Goal: Task Accomplishment & Management: Use online tool/utility

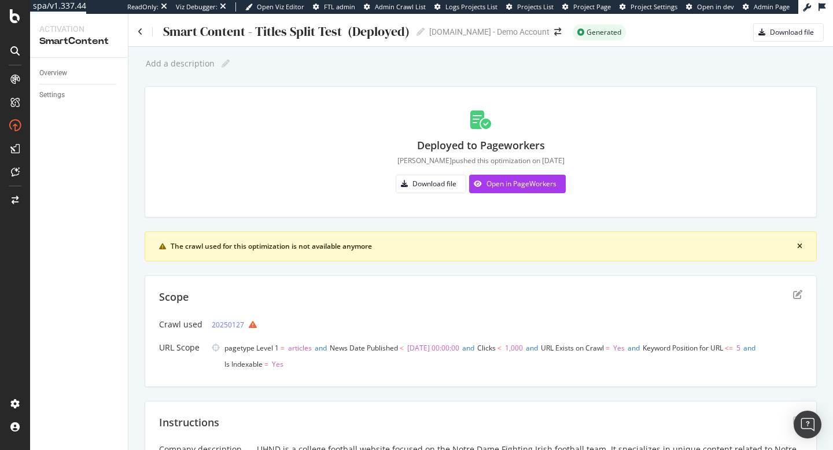
click at [37, 73] on div "Overview Settings" at bounding box center [79, 254] width 98 height 392
click at [41, 70] on div "Overview" at bounding box center [53, 73] width 28 height 12
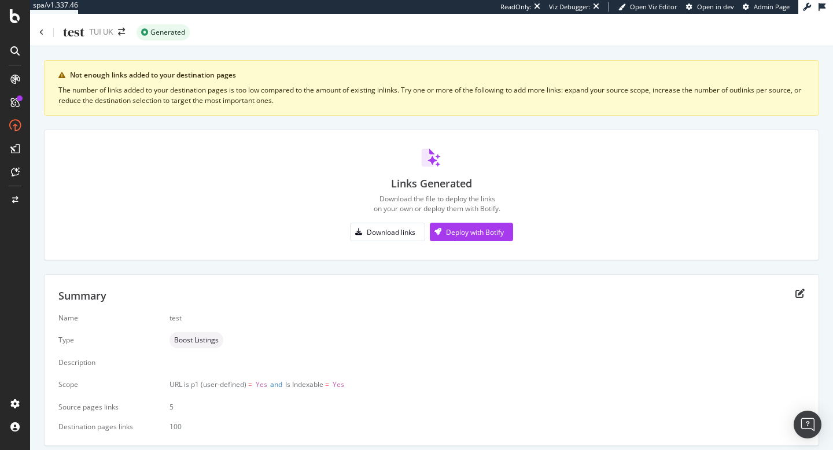
click at [5, 22] on div at bounding box center [15, 16] width 28 height 14
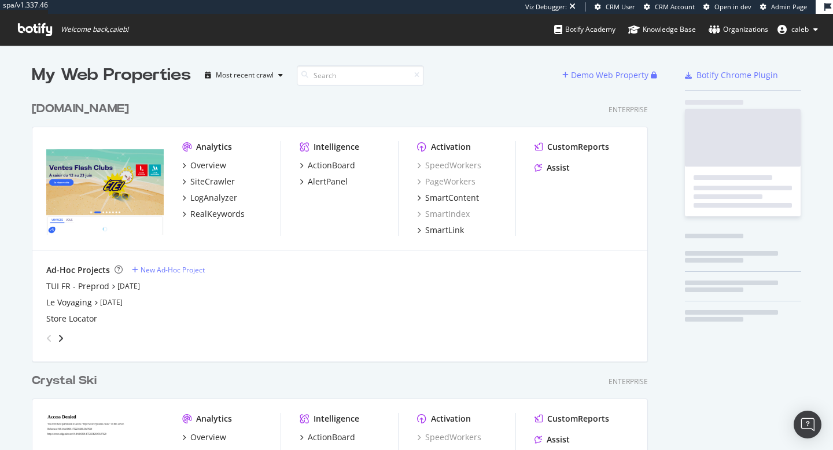
scroll to position [3114, 626]
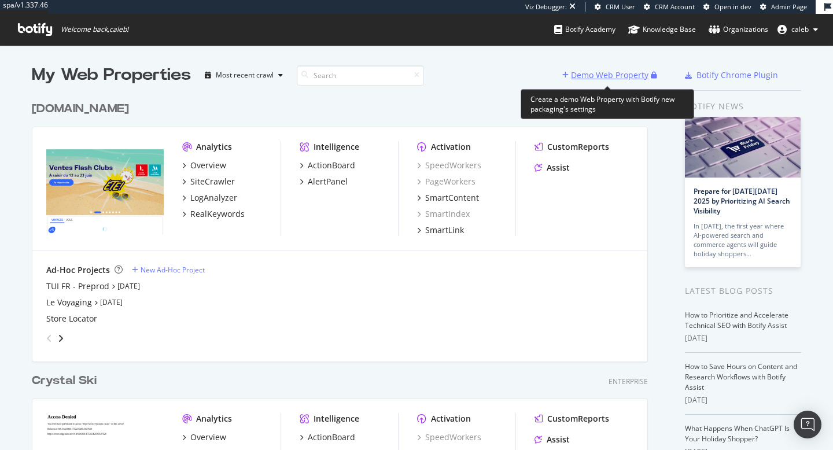
click at [604, 79] on div "Demo Web Property" at bounding box center [610, 75] width 78 height 12
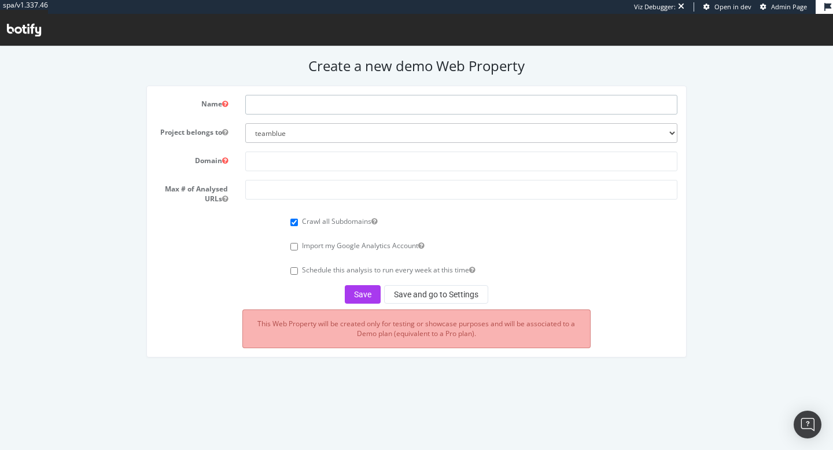
click at [425, 109] on input "text" at bounding box center [461, 105] width 432 height 20
click at [299, 105] on input "austen" at bounding box center [461, 105] width 432 height 20
paste input "https://www.austenblake.com/"
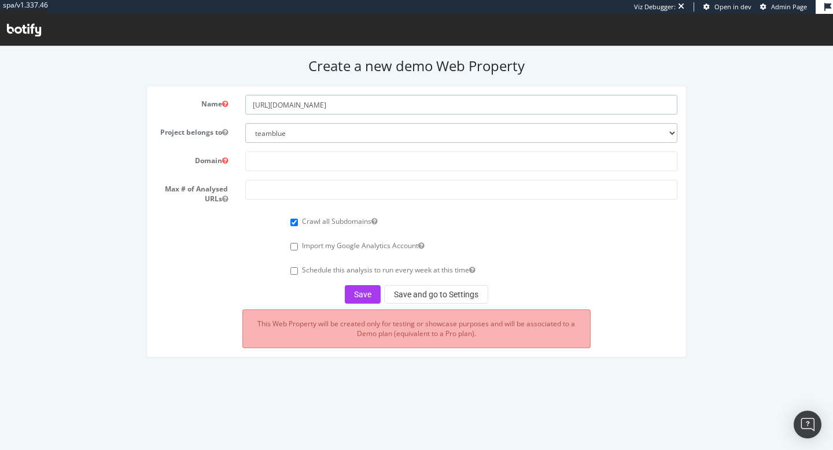
type input "https://www.austenblake.com/"
click at [314, 130] on select "teamblue boohoo_prospect caleb-org bat farfetch-platform-solutions bdr-oscar ar…" at bounding box center [461, 133] width 432 height 20
select select "41090"
click at [245, 123] on select "teamblue boohoo_prospect caleb-org bat farfetch-platform-solutions bdr-oscar ar…" at bounding box center [461, 133] width 432 height 20
click at [393, 103] on input "https://www.austenblake.com/" at bounding box center [461, 105] width 432 height 20
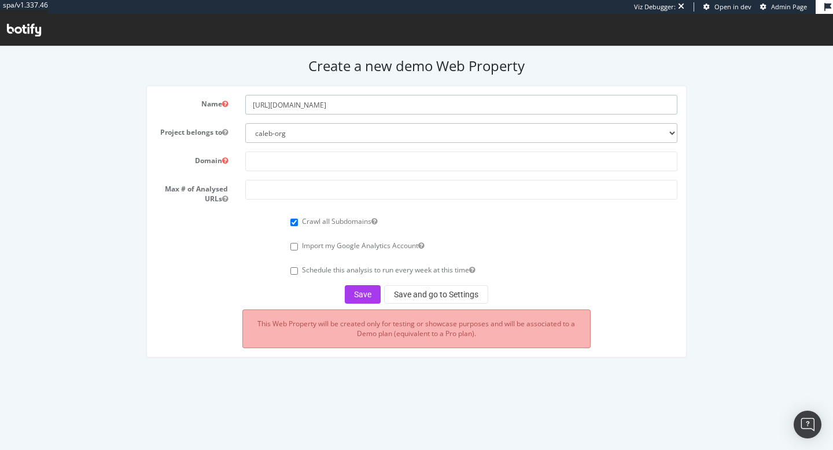
drag, startPoint x: 296, startPoint y: 108, endPoint x: 171, endPoint y: 106, distance: 125.6
click at [171, 106] on div "Name https://www.austenblake.com" at bounding box center [417, 105] width 540 height 20
click at [330, 111] on input "Austenblake.com" at bounding box center [461, 105] width 432 height 20
type input "Austenblake"
click at [341, 163] on input "text" at bounding box center [461, 162] width 432 height 20
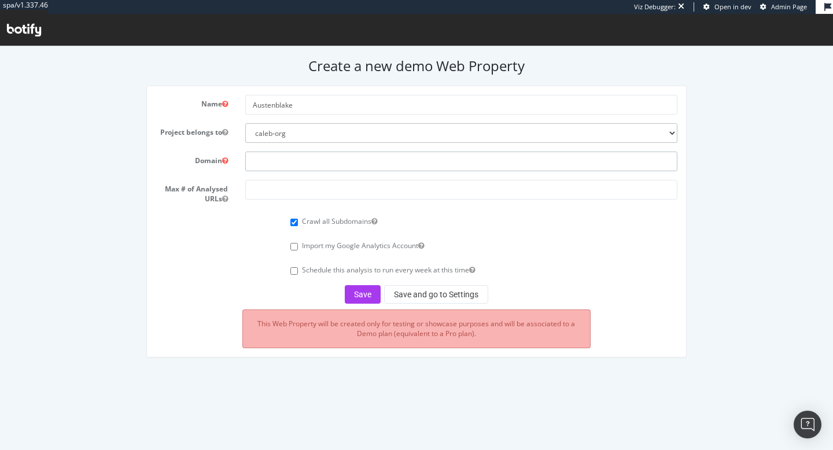
paste input "https://www.austenblake.com/"
type input "https://www.austenblake.com/"
click at [357, 192] on input "number" at bounding box center [461, 190] width 432 height 20
type input "50000"
click at [446, 296] on button "Save and go to Settings" at bounding box center [436, 294] width 104 height 19
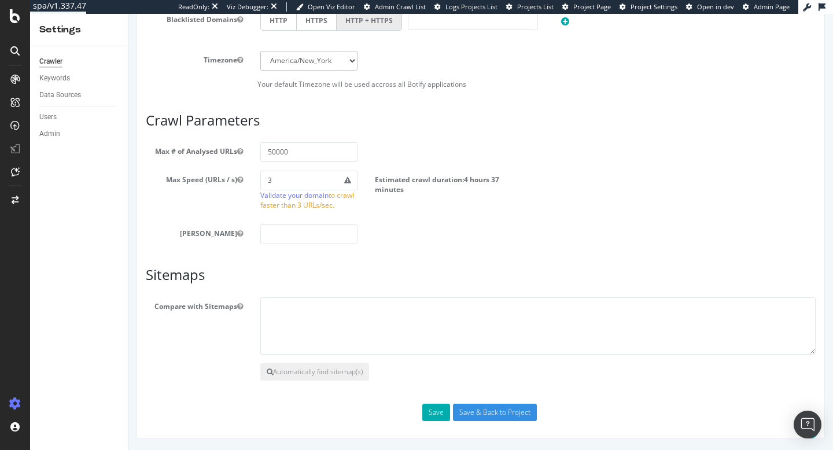
scroll to position [618, 0]
click at [367, 336] on textarea at bounding box center [538, 326] width 556 height 58
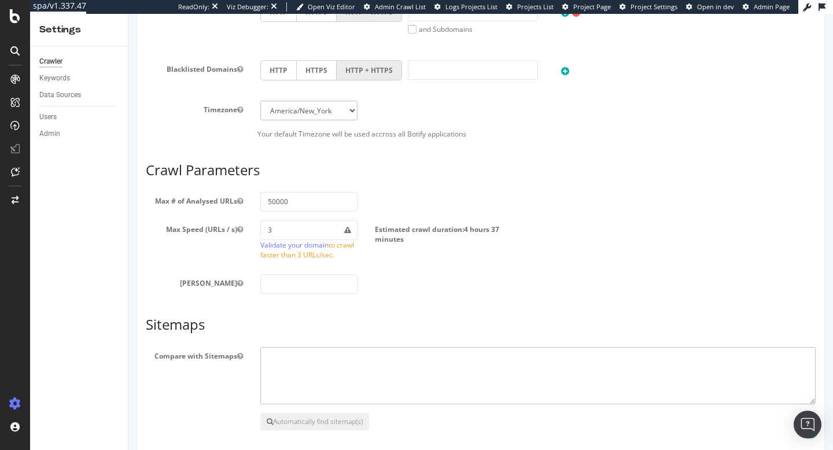
scroll to position [668, 0]
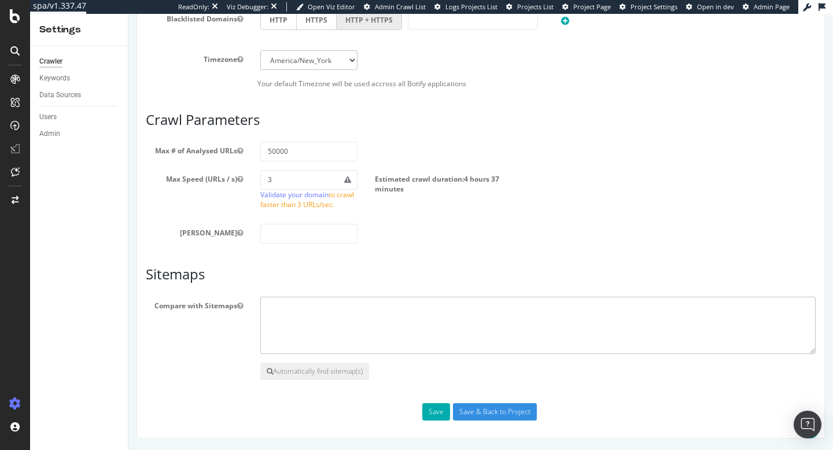
click at [365, 314] on textarea at bounding box center [538, 326] width 556 height 58
paste textarea "https://www.austenblake.com/sitemap.xml"
type textarea "https://www.austenblake.com/sitemap.xml"
click at [452, 415] on div "Save Save & Back to Project" at bounding box center [481, 411] width 688 height 17
click at [436, 414] on button "Save" at bounding box center [436, 411] width 28 height 17
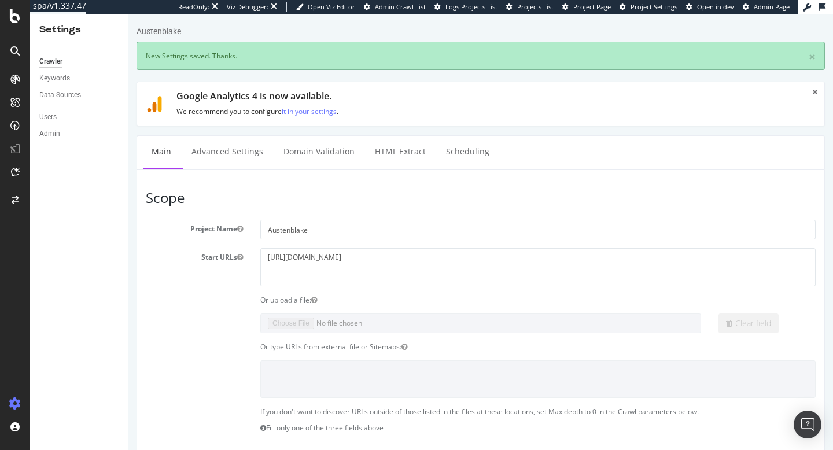
scroll to position [0, 0]
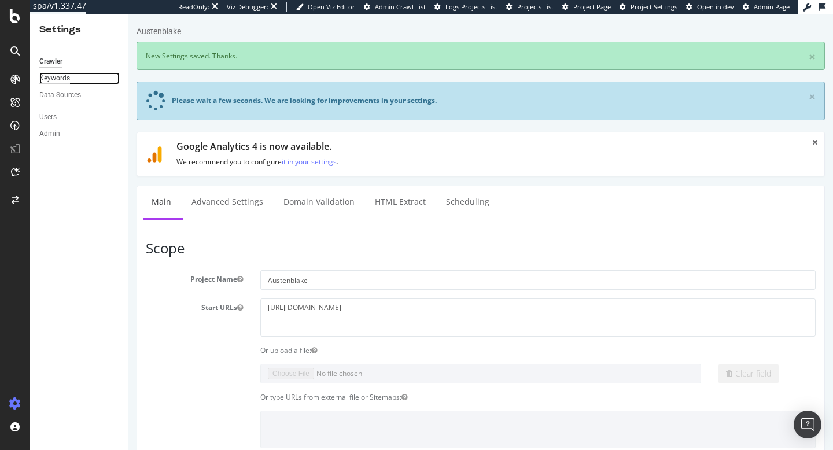
click at [68, 77] on div "Keywords" at bounding box center [54, 78] width 31 height 12
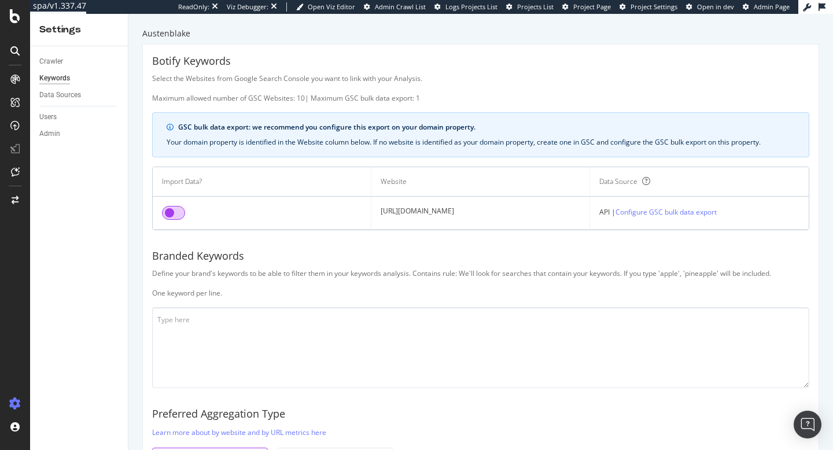
click at [171, 212] on input "checkbox" at bounding box center [173, 213] width 23 height 14
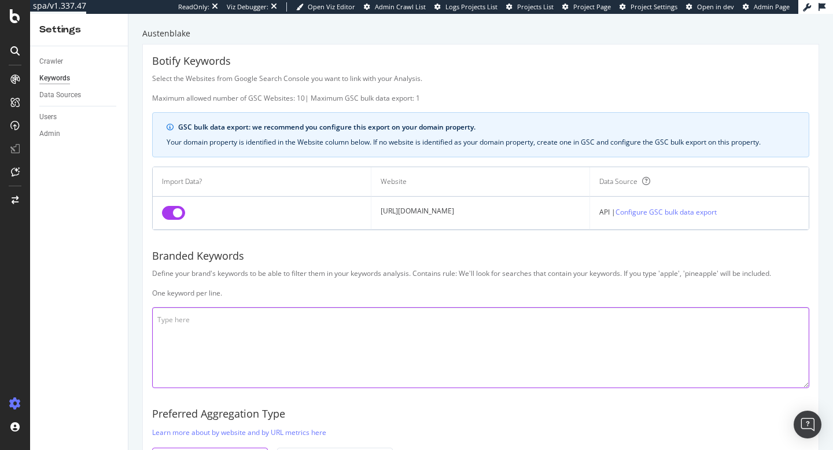
click at [190, 339] on textarea at bounding box center [480, 347] width 657 height 81
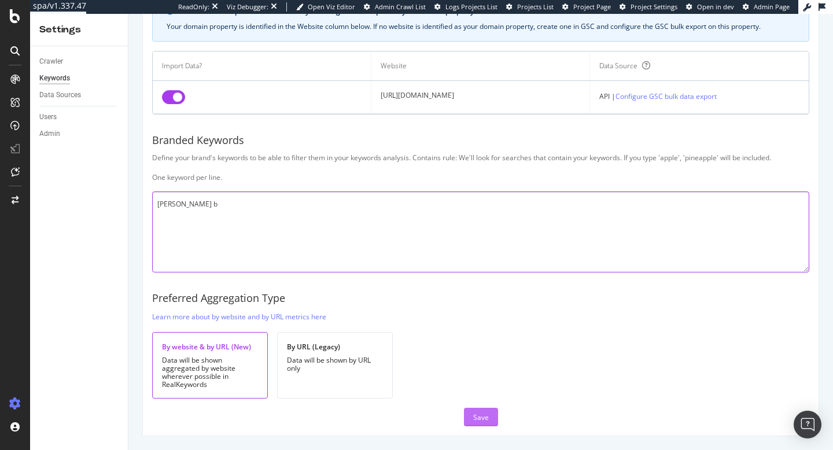
type textarea "austenb austen b"
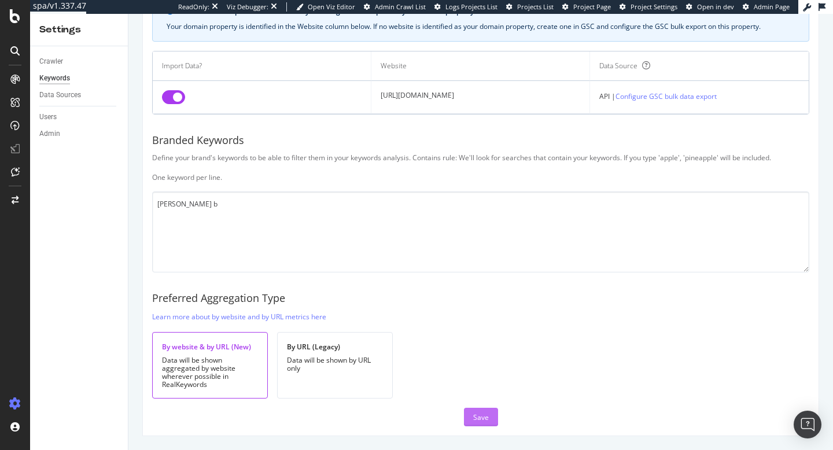
click at [477, 421] on div "Save" at bounding box center [481, 418] width 16 height 10
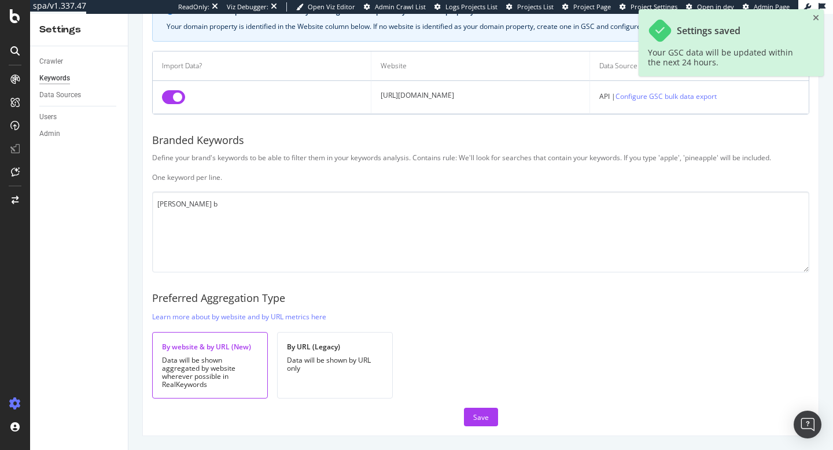
click at [70, 101] on div "Data Sources" at bounding box center [83, 95] width 89 height 17
click at [68, 95] on div "Data Sources" at bounding box center [60, 95] width 42 height 12
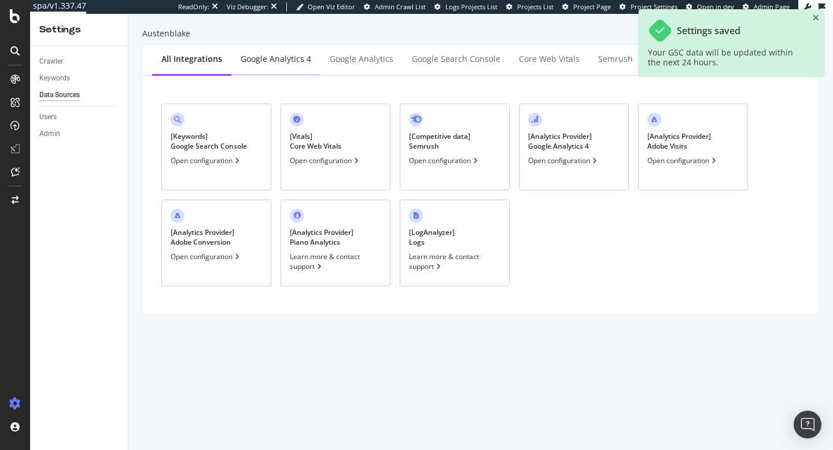
click at [264, 56] on div "Google Analytics 4" at bounding box center [276, 59] width 71 height 12
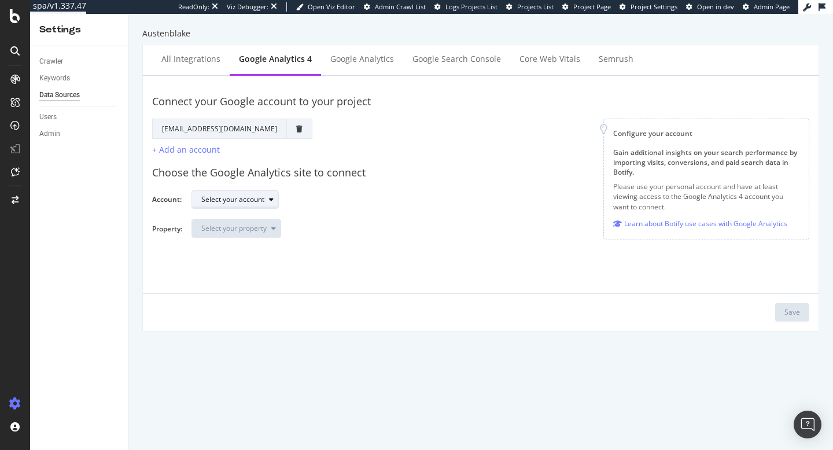
click at [219, 203] on div "Select your account" at bounding box center [232, 199] width 63 height 7
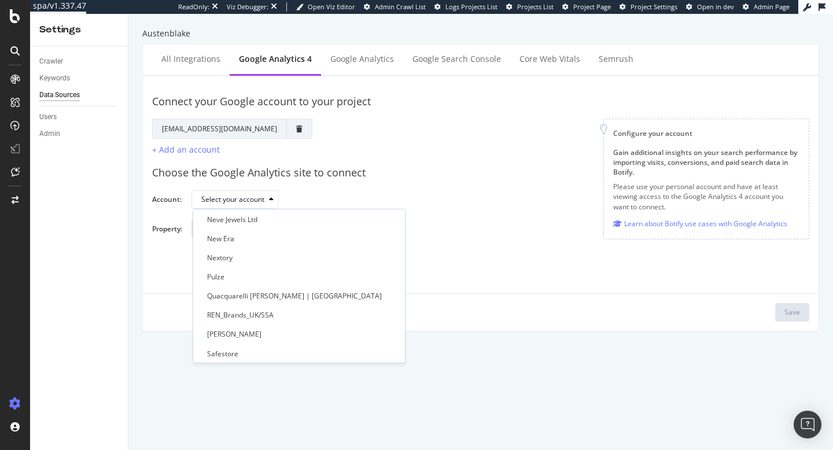
scroll to position [480, 0]
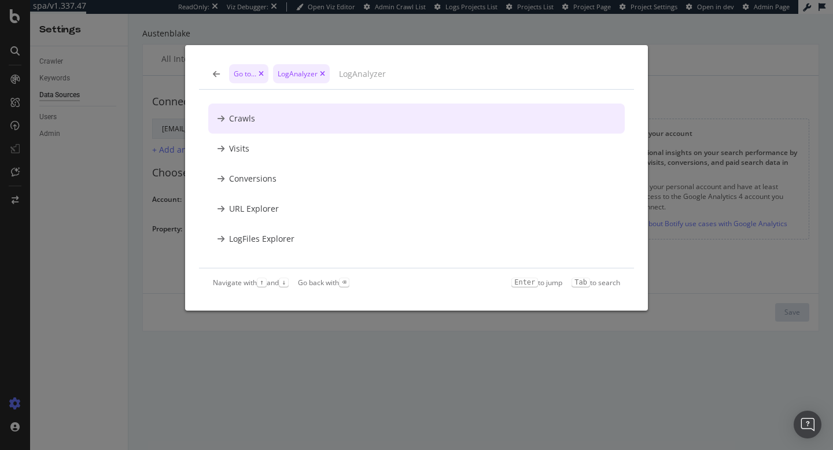
click at [518, 385] on div "Go to... LogAnalyzer Crawls Visits Conversions URL Explorer LogFiles Explorer N…" at bounding box center [416, 225] width 833 height 450
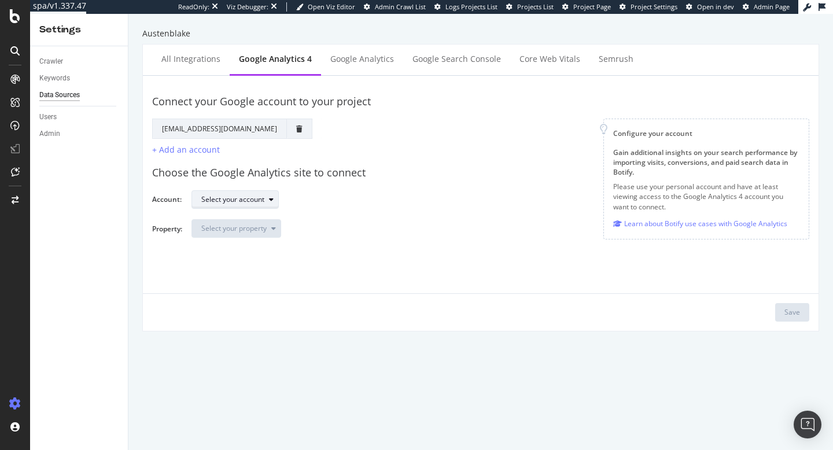
click at [227, 205] on div "Select your account" at bounding box center [239, 200] width 77 height 16
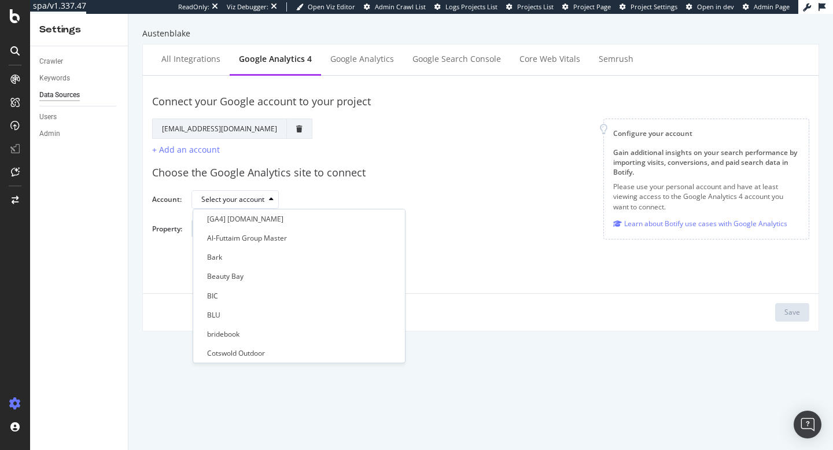
click at [410, 186] on div "Choose the Google Analytics site to connect Account: Select your account Proper…" at bounding box center [480, 201] width 657 height 91
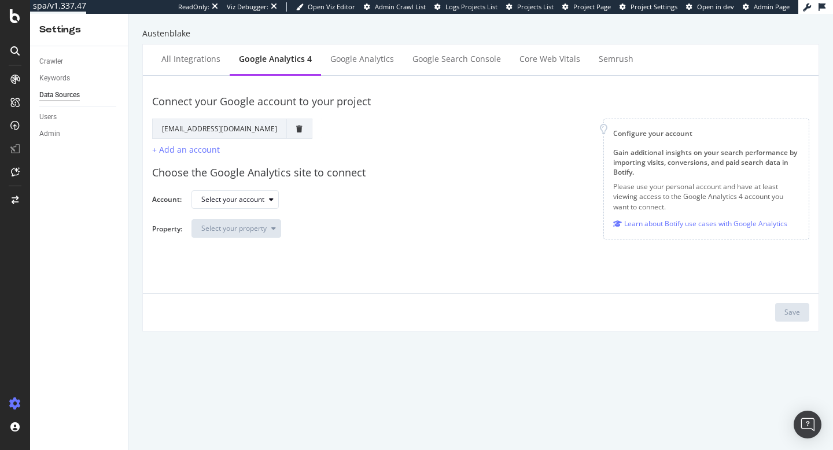
click at [335, 205] on div "Select your account" at bounding box center [496, 200] width 609 height 20
click at [251, 207] on div "Select your account" at bounding box center [239, 200] width 77 height 16
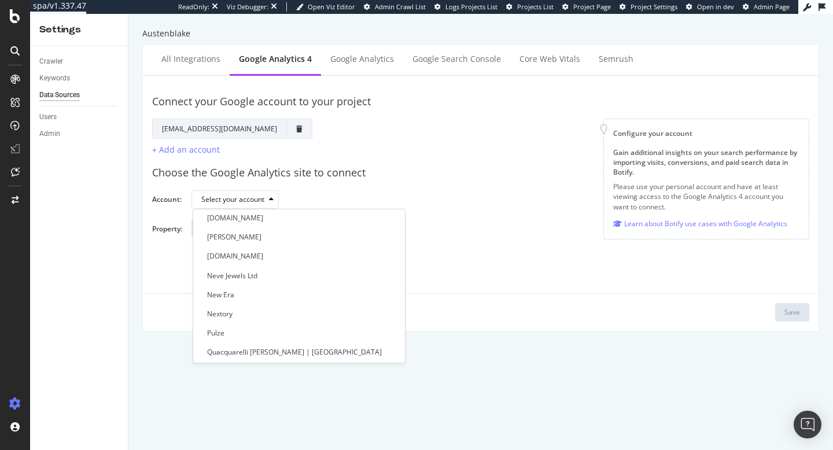
scroll to position [424, 0]
click at [273, 272] on div "Neve Jewels Ltd" at bounding box center [294, 274] width 193 height 14
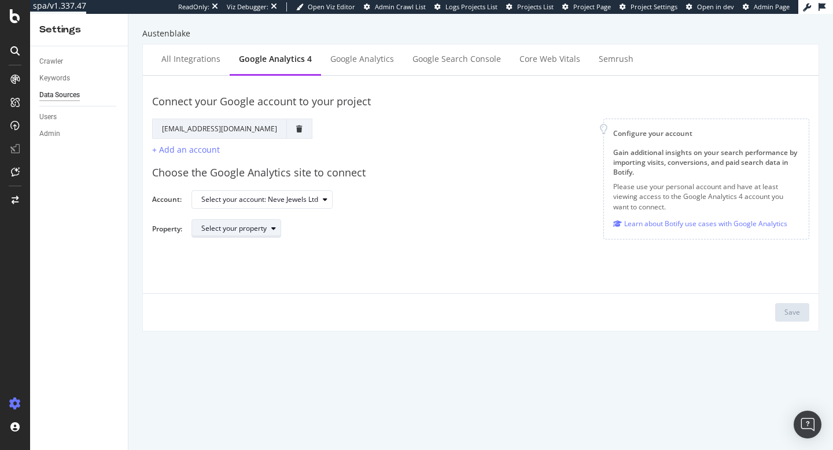
click at [255, 226] on div "Select your property" at bounding box center [233, 228] width 65 height 7
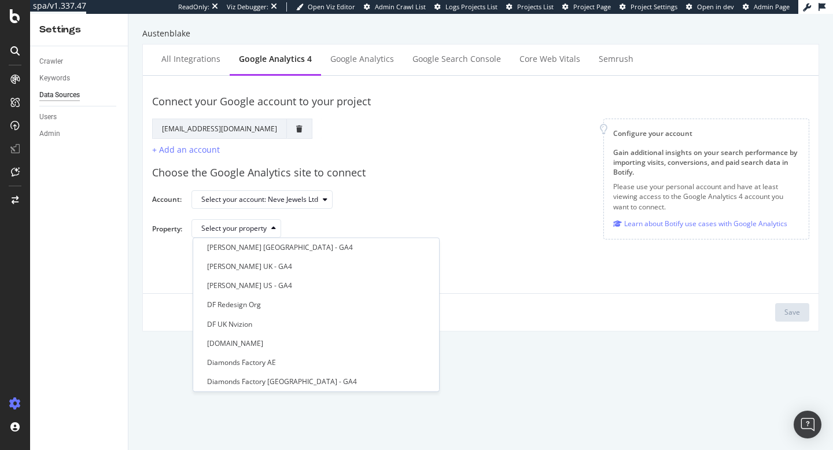
scroll to position [135, 0]
click at [285, 268] on div "Austen Blake UK - GA4" at bounding box center [311, 266] width 227 height 14
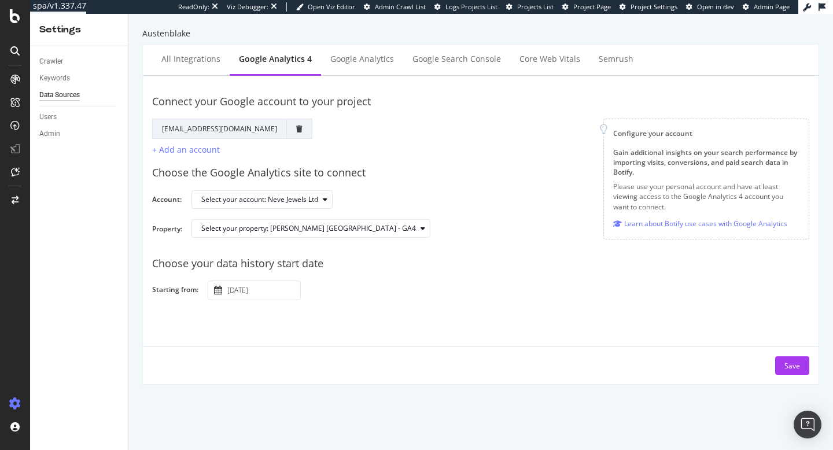
click at [441, 238] on div "Select your property: Austen Blake UK - GA4" at bounding box center [496, 233] width 609 height 28
click at [255, 286] on body "spa/v1.337.47 ReadOnly: Viz Debugger: Open Viz Editor Admin Crawl List Logs Pro…" at bounding box center [416, 225] width 833 height 450
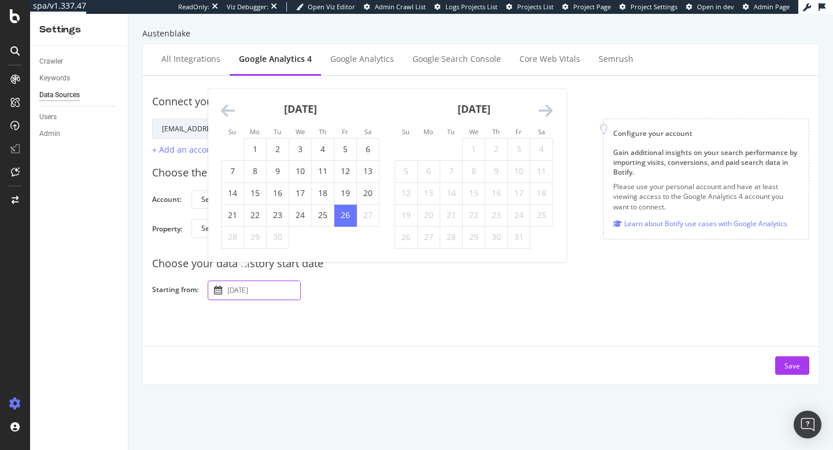
click at [225, 119] on icon "Move backward to switch to the previous month." at bounding box center [228, 111] width 14 height 16
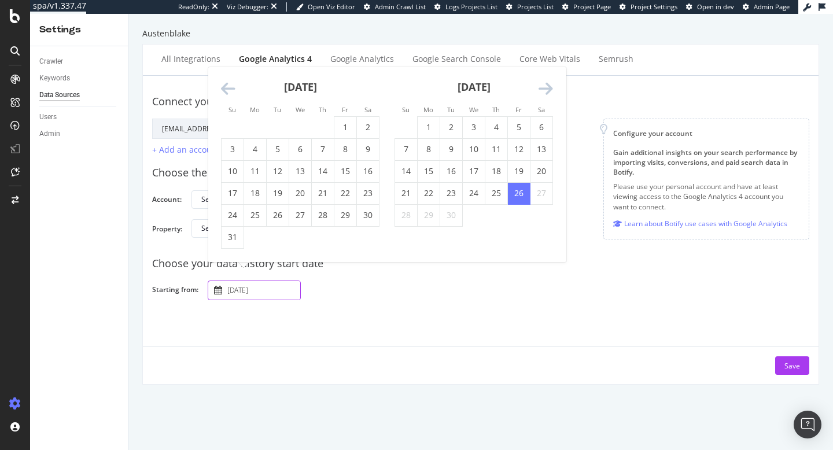
click at [229, 94] on icon "Move backward to switch to the previous month." at bounding box center [228, 89] width 14 height 16
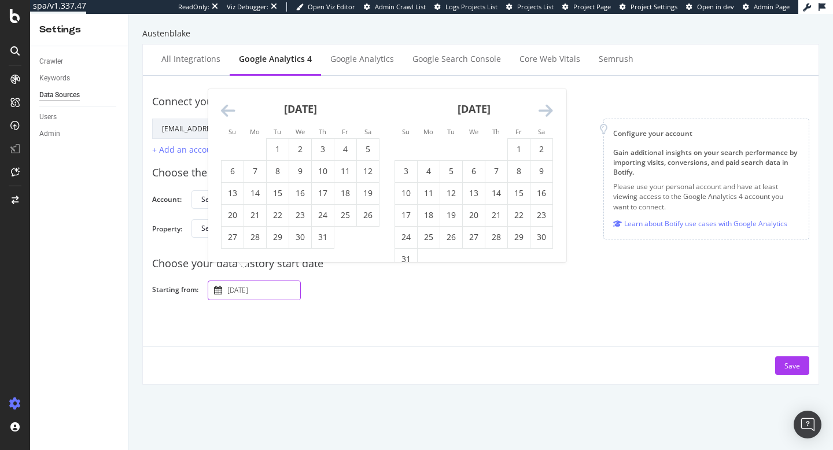
click at [229, 94] on div "July 2025" at bounding box center [300, 113] width 159 height 49
click at [229, 112] on icon "Move backward to switch to the previous month." at bounding box center [228, 111] width 14 height 16
click at [229, 106] on icon "Move backward to switch to the previous month." at bounding box center [228, 111] width 14 height 16
click at [229, 107] on icon "Move backward to switch to the previous month." at bounding box center [228, 111] width 14 height 16
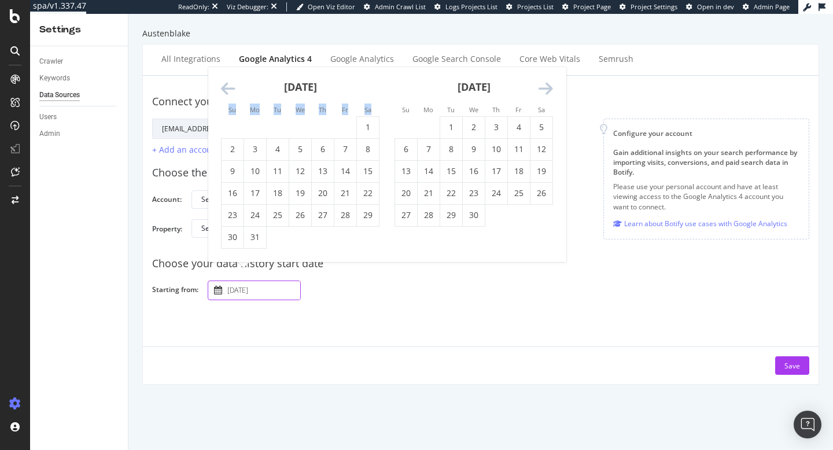
click at [229, 107] on small "Su" at bounding box center [233, 109] width 8 height 9
click at [229, 97] on icon "Move backward to switch to the previous month." at bounding box center [228, 89] width 14 height 16
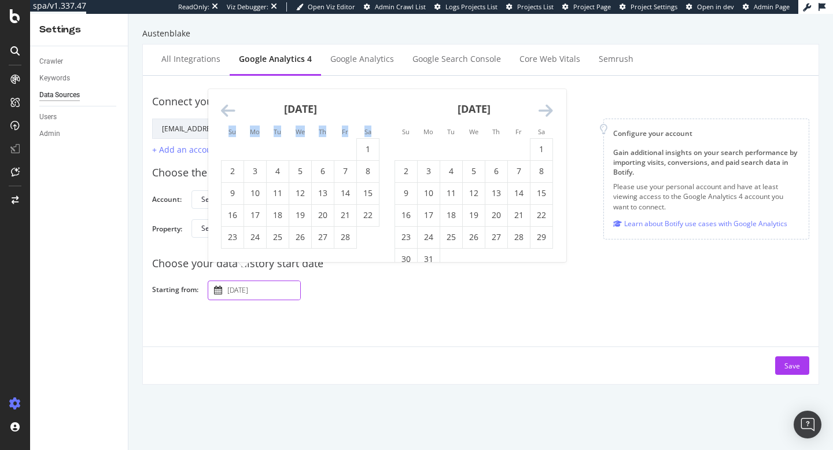
click at [229, 97] on div "February 2025" at bounding box center [300, 113] width 159 height 49
click at [229, 113] on icon "Move backward to switch to the previous month." at bounding box center [228, 111] width 14 height 16
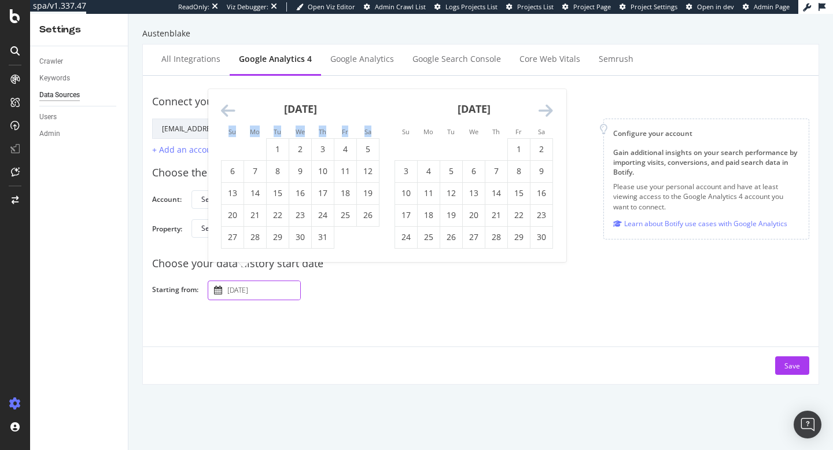
click at [229, 113] on icon "Move backward to switch to the previous month." at bounding box center [228, 111] width 14 height 16
click at [236, 152] on td "1" at bounding box center [233, 149] width 23 height 22
type input "2024 September 1st"
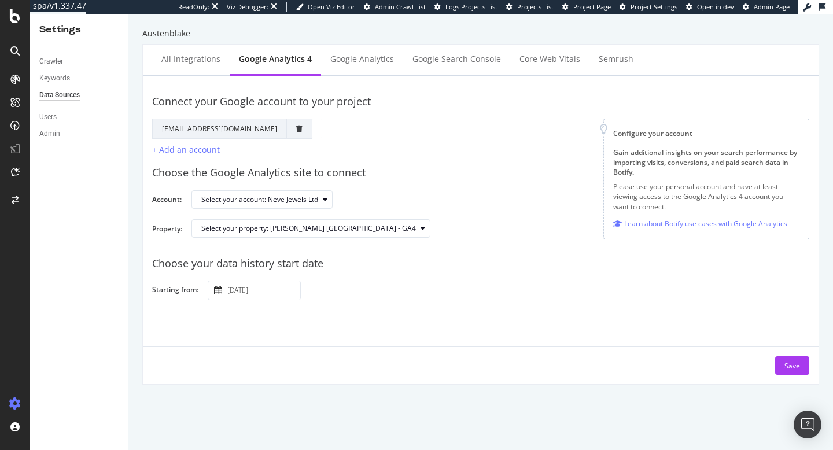
click at [388, 277] on div "Choose your data history start date Starting from: 2024 September 1st Navigate …" at bounding box center [480, 274] width 657 height 54
click at [790, 369] on div "Save" at bounding box center [793, 366] width 16 height 10
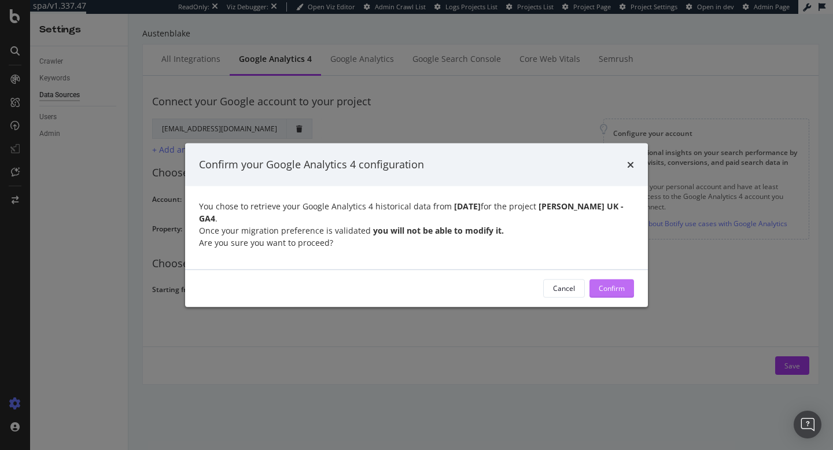
click at [623, 290] on div "Confirm" at bounding box center [612, 289] width 26 height 10
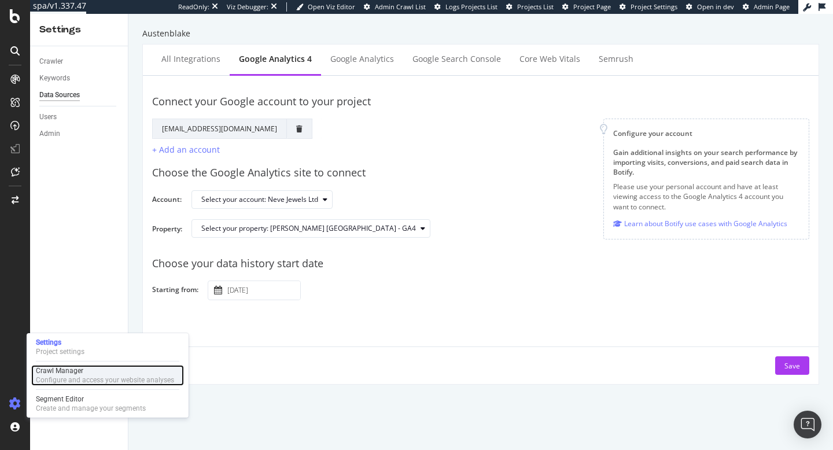
click at [61, 380] on div "Configure and access your website analyses" at bounding box center [105, 380] width 138 height 9
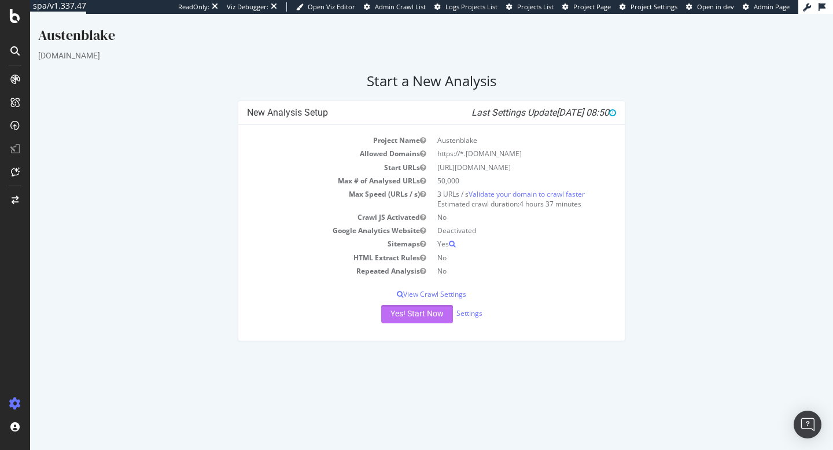
click at [432, 313] on button "Yes! Start Now" at bounding box center [417, 314] width 72 height 19
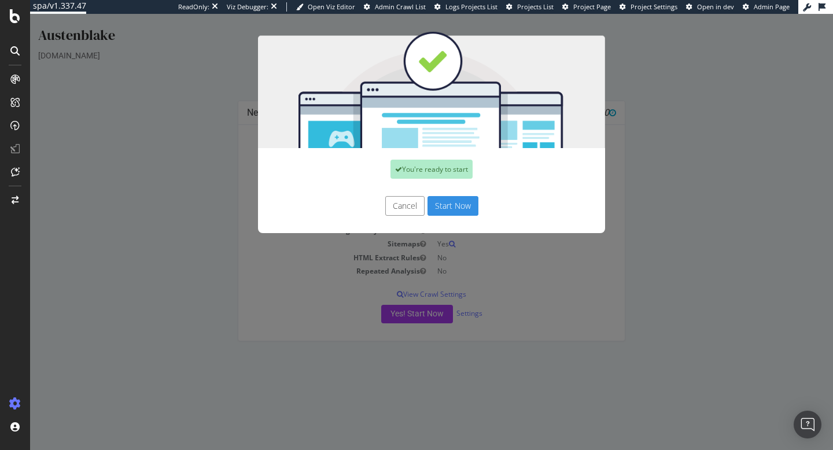
click at [465, 205] on button "Start Now" at bounding box center [453, 206] width 51 height 20
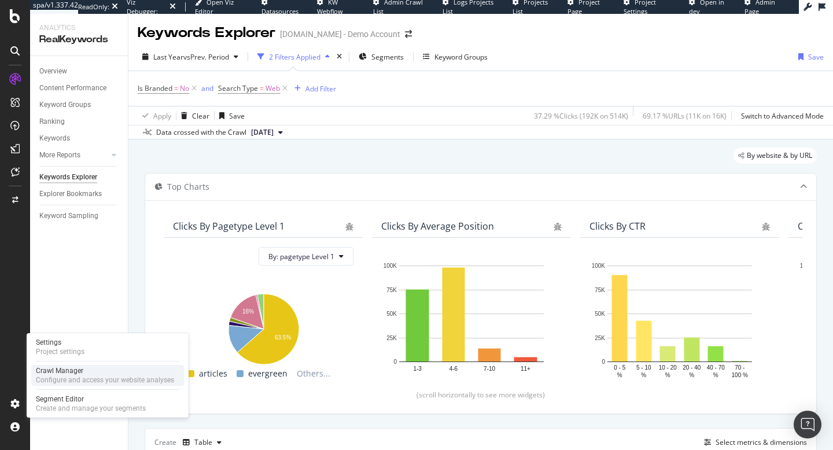
click at [74, 374] on div "Crawl Manager" at bounding box center [105, 370] width 138 height 9
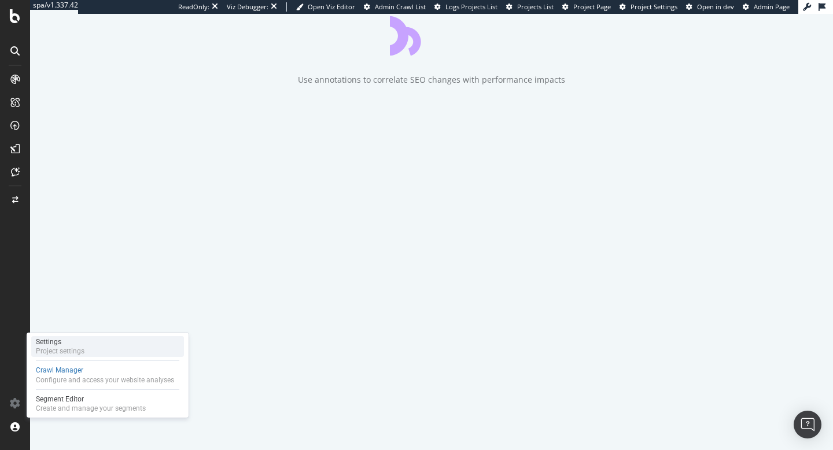
click at [73, 340] on div "Settings" at bounding box center [60, 341] width 49 height 9
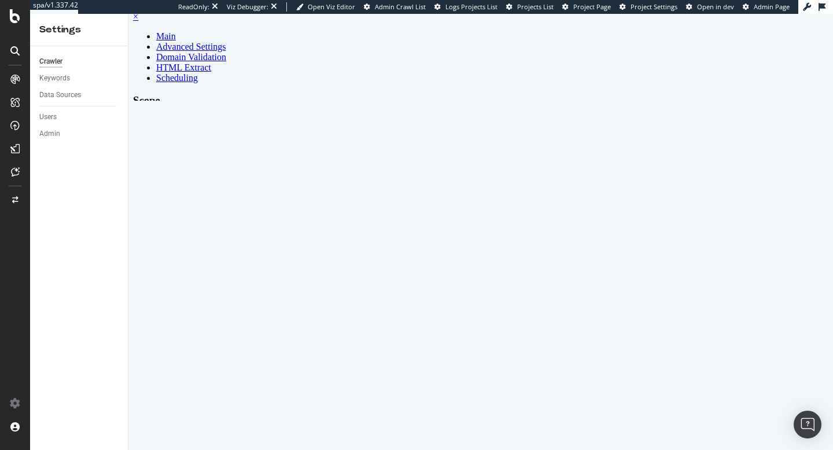
scroll to position [20, 0]
click at [226, 49] on link "Advanced Settings" at bounding box center [190, 54] width 69 height 10
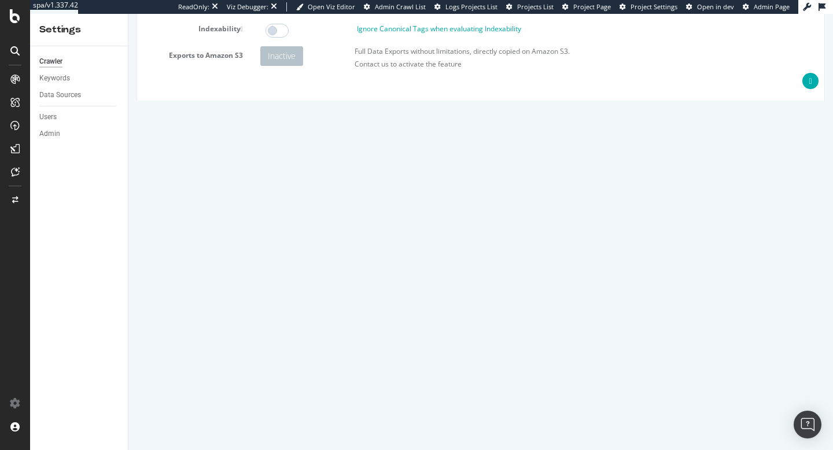
scroll to position [148, 0]
drag, startPoint x: 343, startPoint y: 168, endPoint x: 261, endPoint y: 139, distance: 87.1
click at [261, 139] on div "Important: To ensure our crawler can access your website, please allow the foll…" at bounding box center [538, 147] width 556 height 44
copy div "Important: To ensure our crawler can access your website, please allow the foll…"
click at [333, 135] on p "Important: To ensure our crawler can access your website, please allow the foll…" at bounding box center [538, 139] width 537 height 10
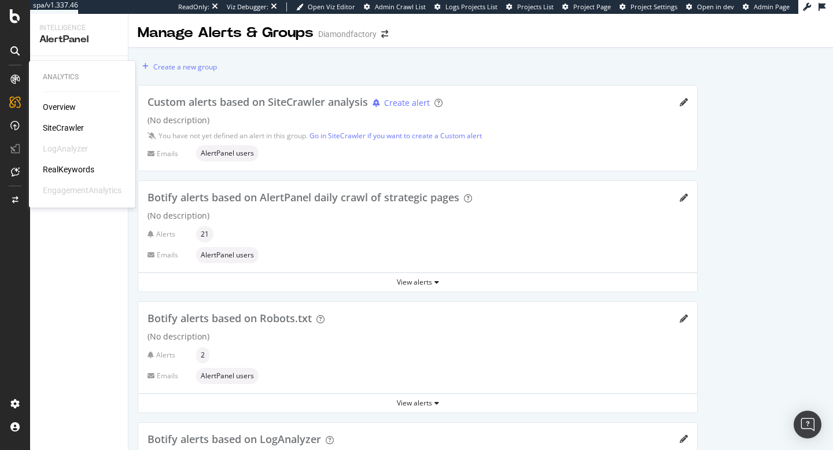
click at [51, 129] on div "SiteCrawler" at bounding box center [63, 128] width 41 height 12
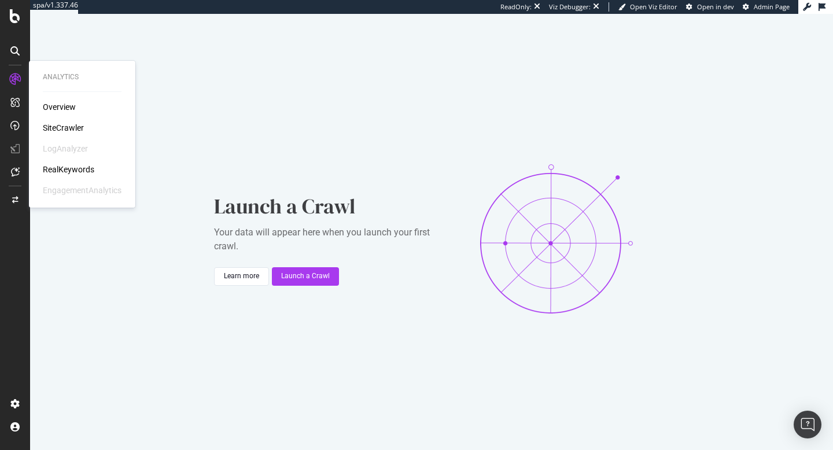
click at [57, 166] on div "RealKeywords" at bounding box center [69, 170] width 52 height 12
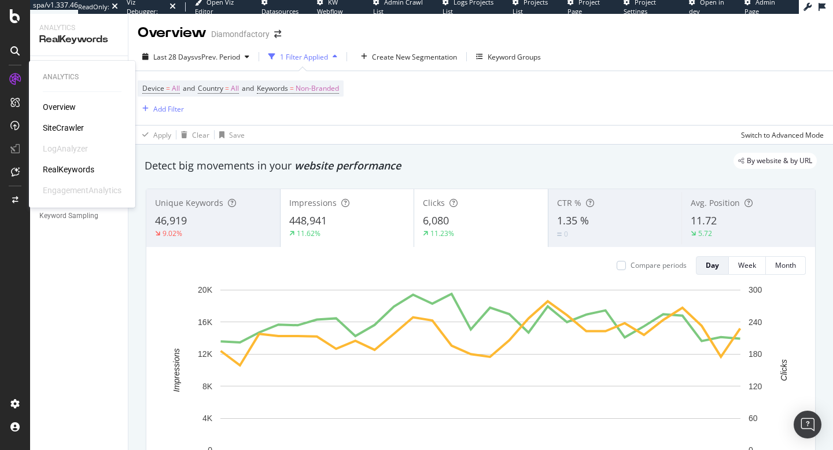
click at [69, 128] on div "SiteCrawler" at bounding box center [63, 128] width 41 height 12
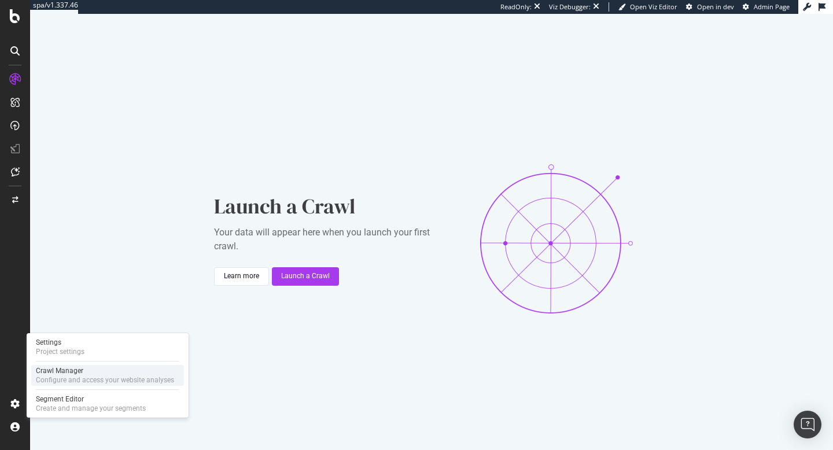
click at [79, 376] on div "Configure and access your website analyses" at bounding box center [105, 380] width 138 height 9
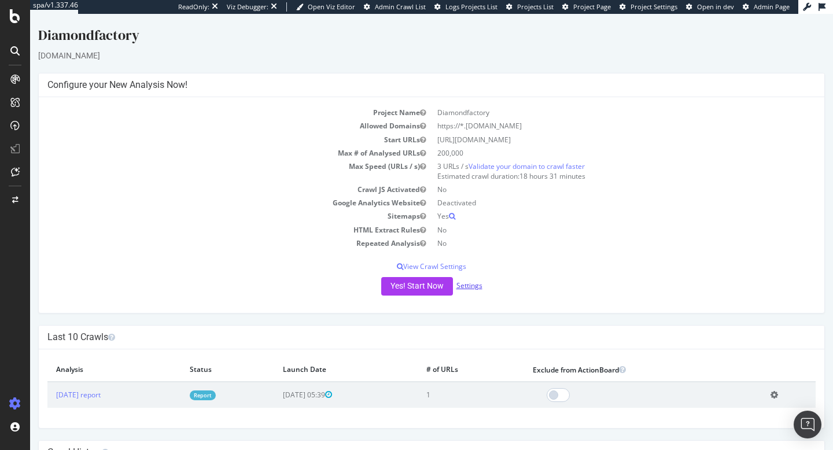
click at [470, 285] on link "Settings" at bounding box center [470, 286] width 26 height 10
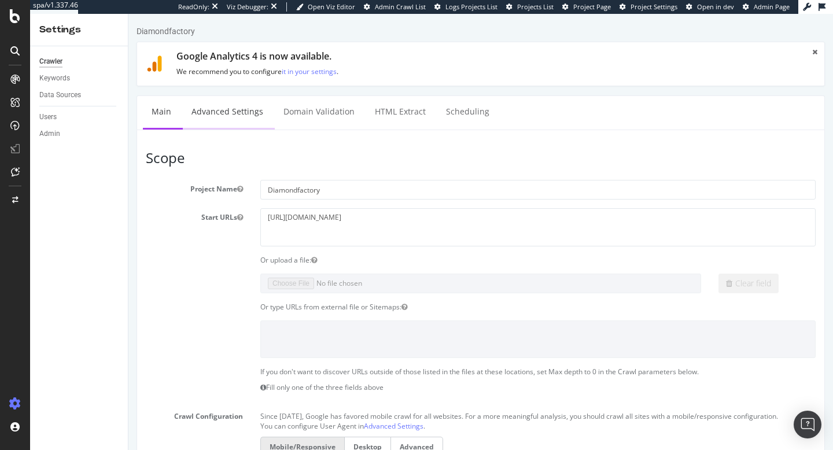
click at [233, 113] on link "Advanced Settings" at bounding box center [227, 112] width 89 height 32
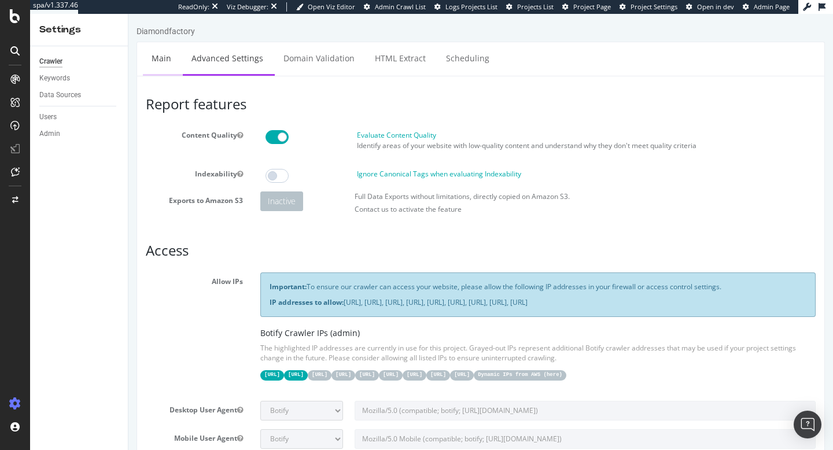
click at [150, 64] on link "Main" at bounding box center [161, 58] width 37 height 32
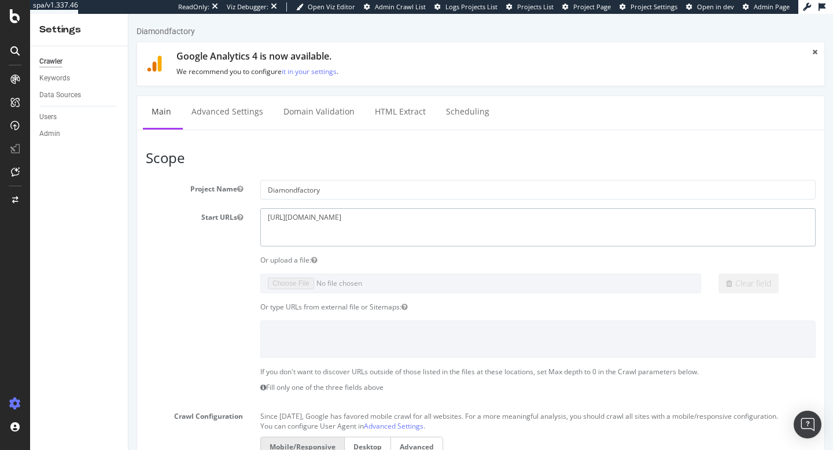
drag, startPoint x: 409, startPoint y: 219, endPoint x: 257, endPoint y: 199, distance: 153.6
click at [257, 199] on section "Project Name Diamondfactory Start URLs https://www.diamondsfactory.ie Or upload…" at bounding box center [481, 418] width 670 height 476
paste textarea "co.uk/"
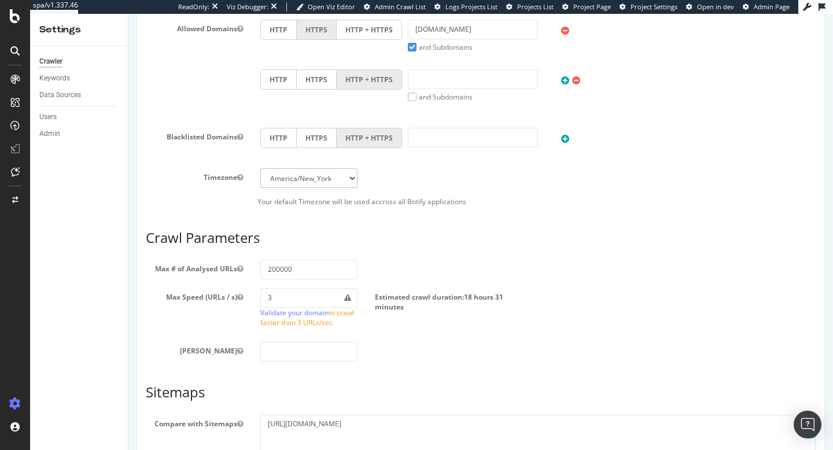
scroll to position [567, 0]
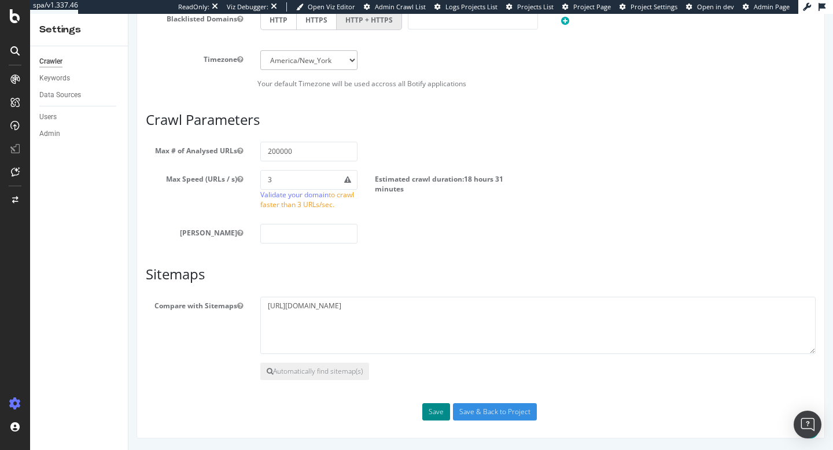
type textarea "https://www.diamondsfactory.ie"
click at [440, 409] on button "Save" at bounding box center [436, 411] width 28 height 17
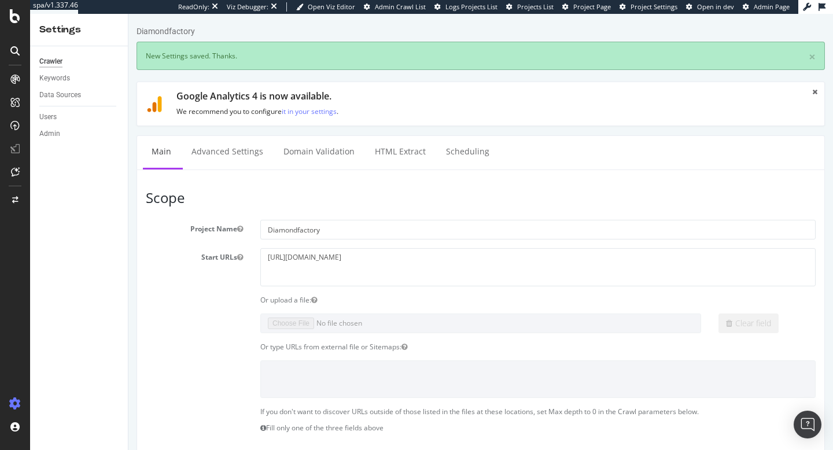
scroll to position [0, 0]
click at [220, 160] on link "Advanced Settings" at bounding box center [227, 152] width 89 height 32
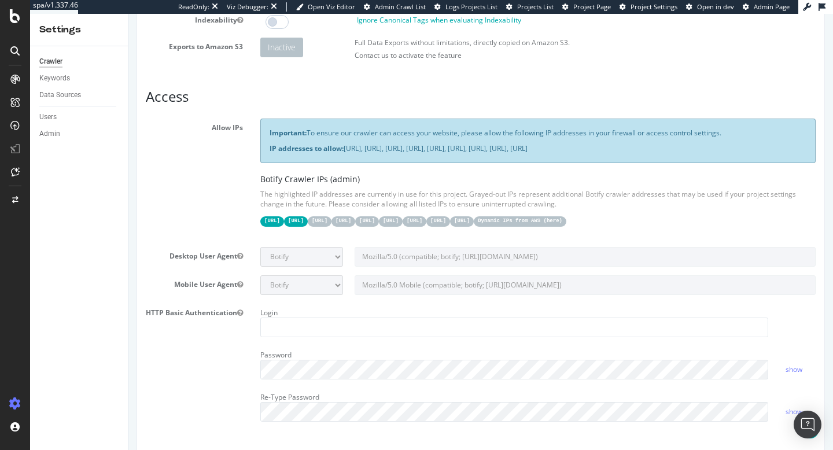
scroll to position [167, 0]
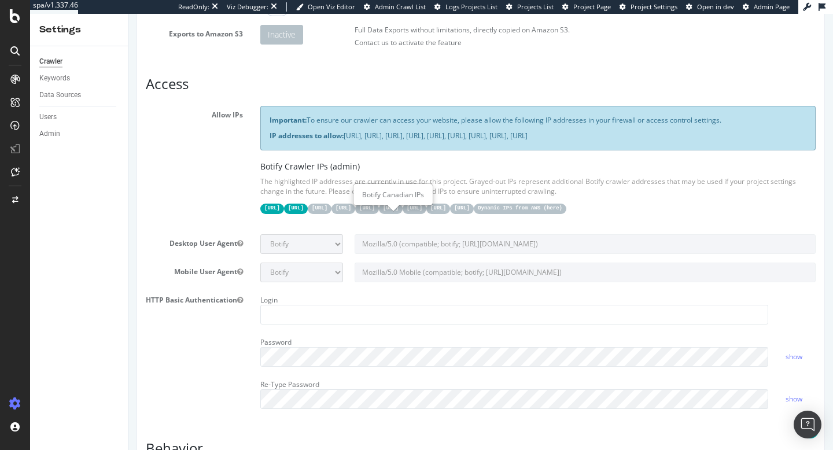
click at [332, 214] on code "15.235.106.96/27" at bounding box center [320, 209] width 24 height 10
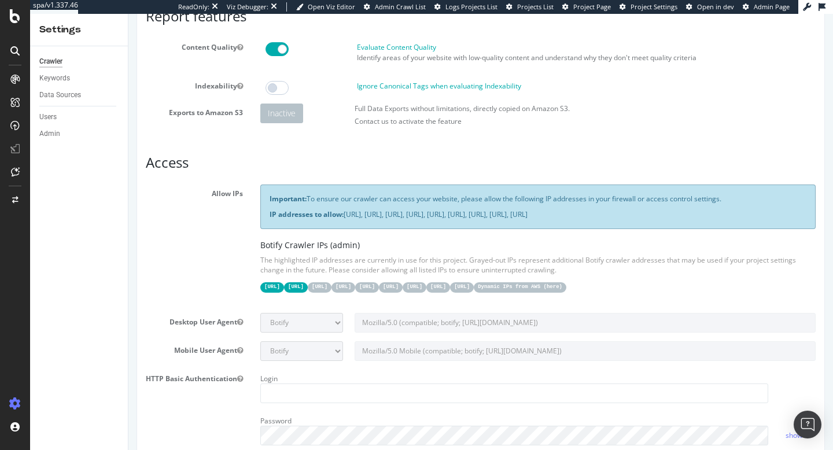
scroll to position [0, 0]
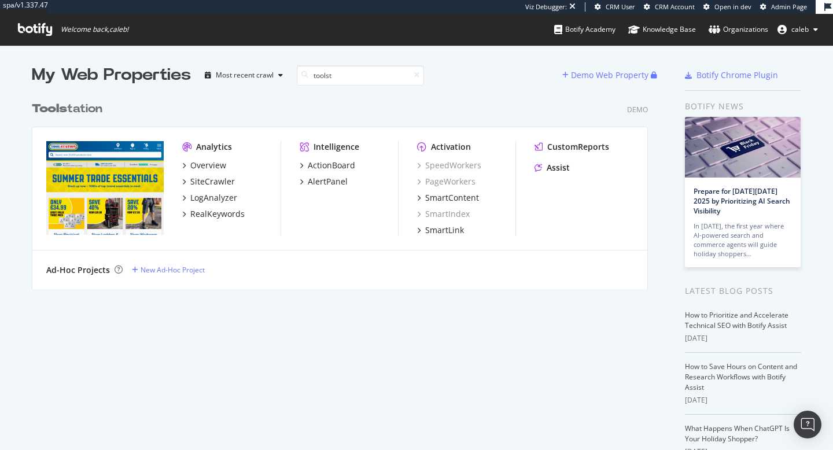
scroll to position [203, 626]
type input "toolstat"
click at [85, 107] on b "Toolstat" at bounding box center [60, 109] width 56 height 12
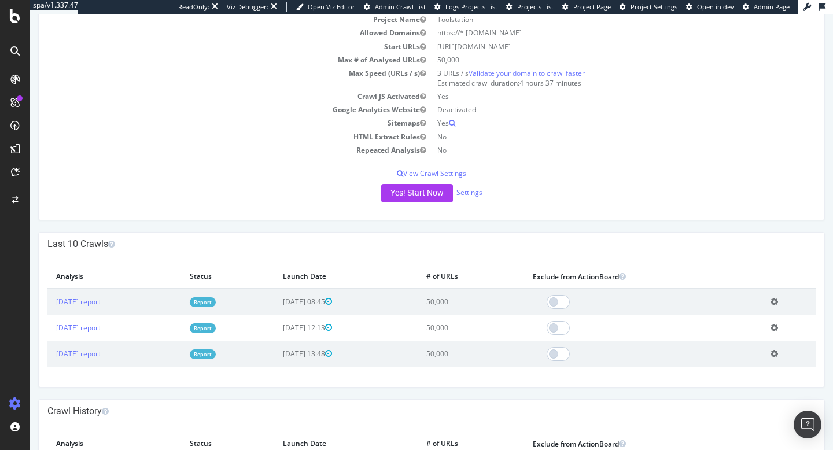
scroll to position [108, 0]
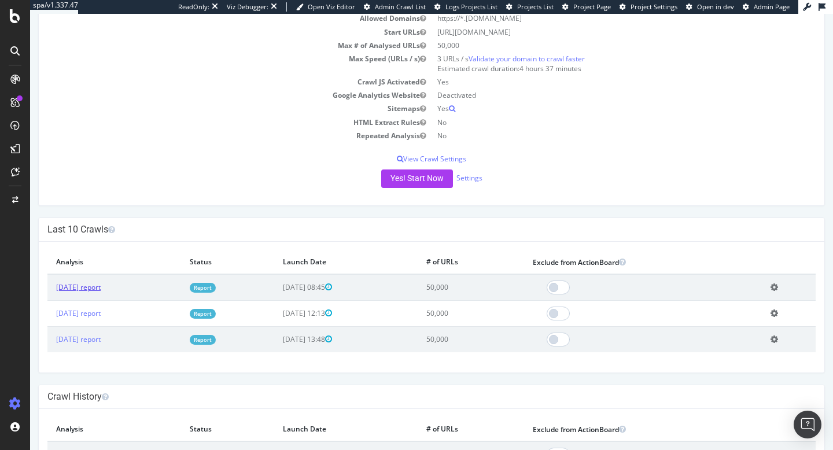
click at [101, 289] on link "2024 Dec. 3rd report" at bounding box center [78, 287] width 45 height 10
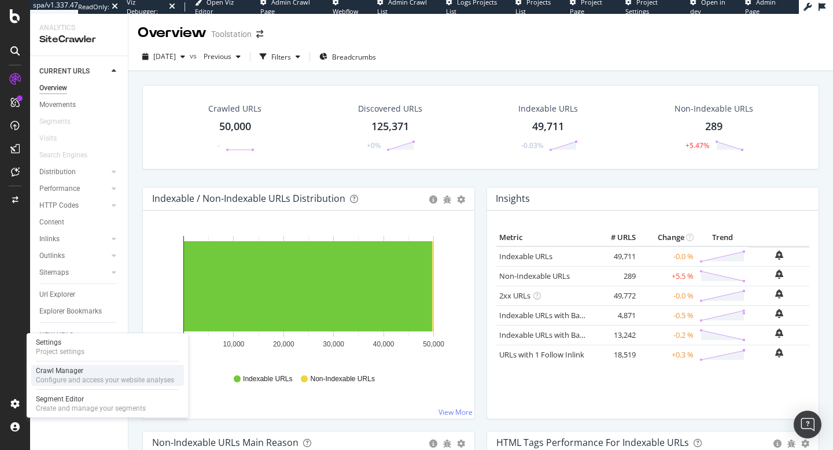
click at [85, 376] on div "Configure and access your website analyses" at bounding box center [105, 380] width 138 height 9
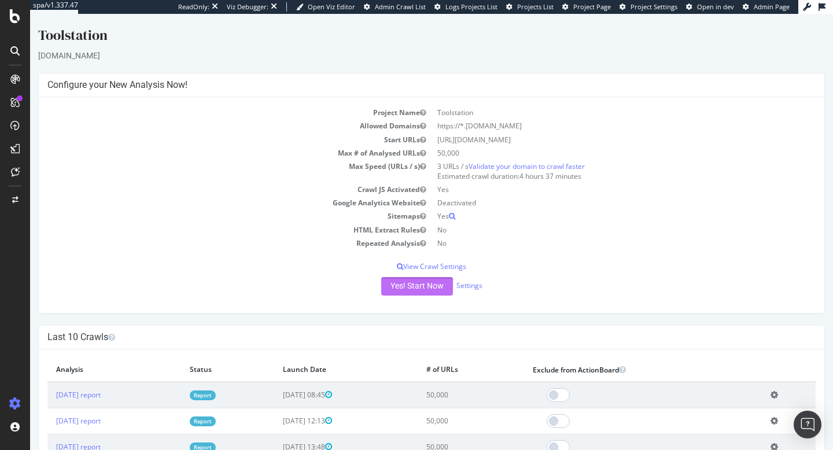
click at [424, 289] on button "Yes! Start Now" at bounding box center [417, 286] width 72 height 19
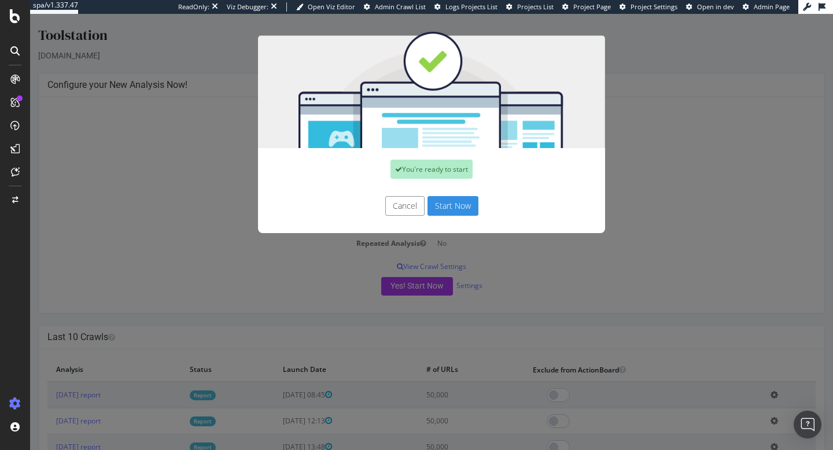
click at [457, 202] on button "Start Now" at bounding box center [453, 206] width 51 height 20
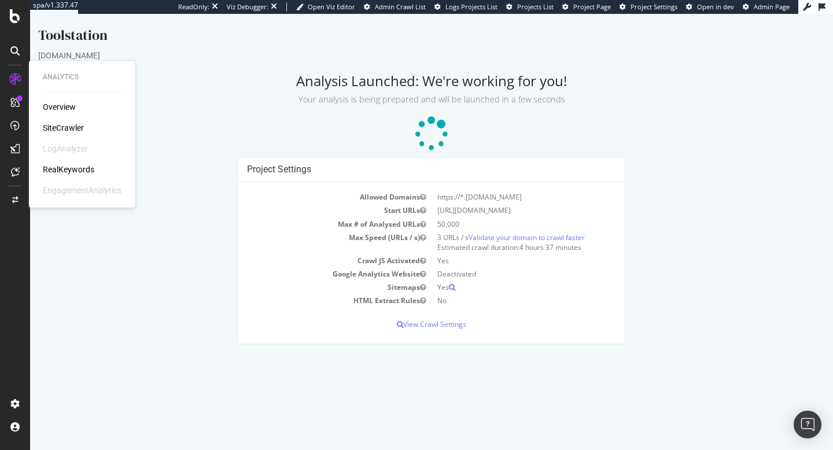
click at [66, 167] on div "RealKeywords" at bounding box center [69, 170] width 52 height 12
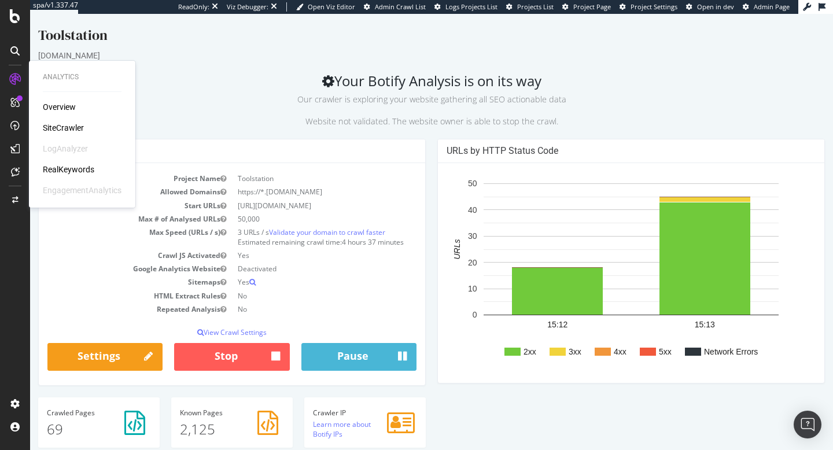
click at [60, 129] on div "SiteCrawler" at bounding box center [63, 128] width 41 height 12
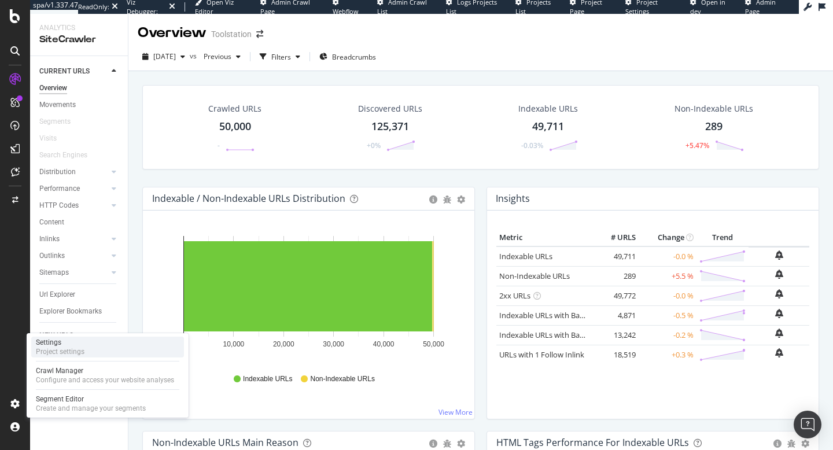
click at [83, 347] on div "Project settings" at bounding box center [60, 351] width 49 height 9
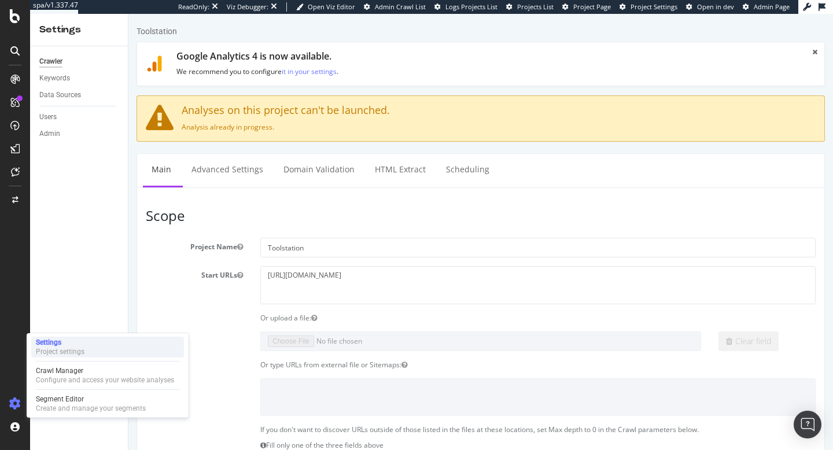
click at [84, 344] on div "Settings" at bounding box center [60, 342] width 49 height 9
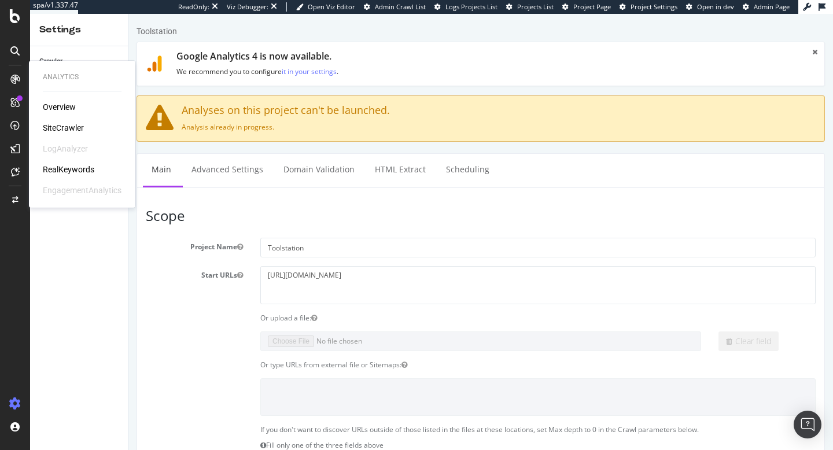
click at [13, 81] on icon at bounding box center [14, 79] width 9 height 9
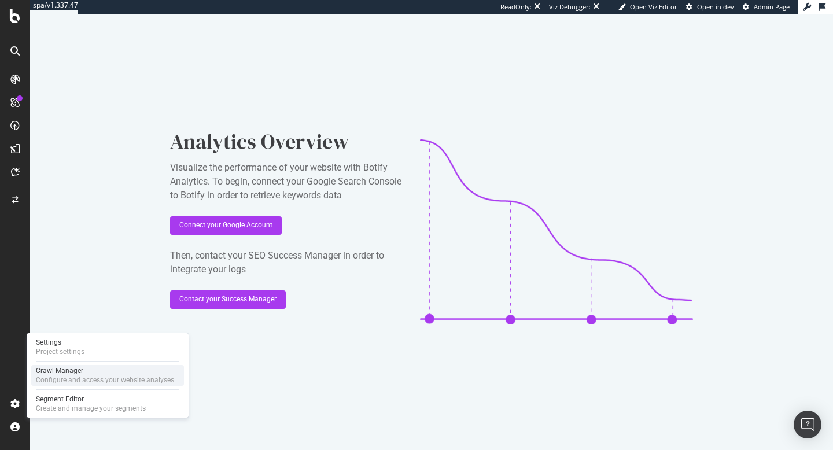
click at [84, 380] on div "Configure and access your website analyses" at bounding box center [105, 380] width 138 height 9
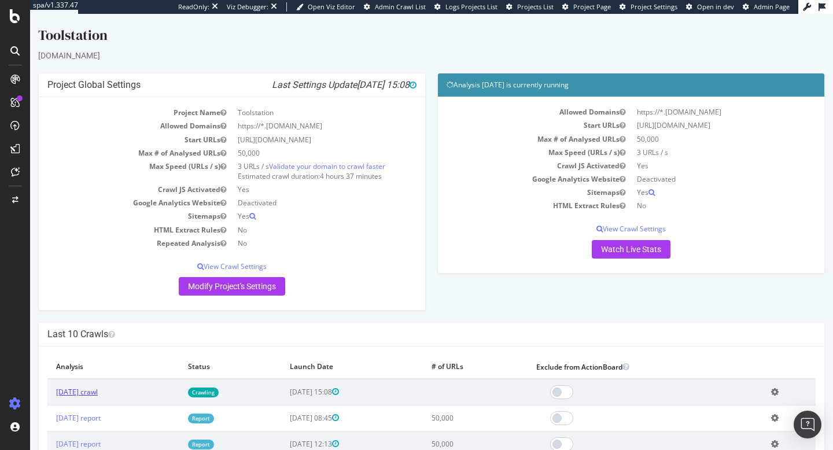
click at [98, 395] on link "2025 Sep. 29th crawl" at bounding box center [77, 392] width 42 height 10
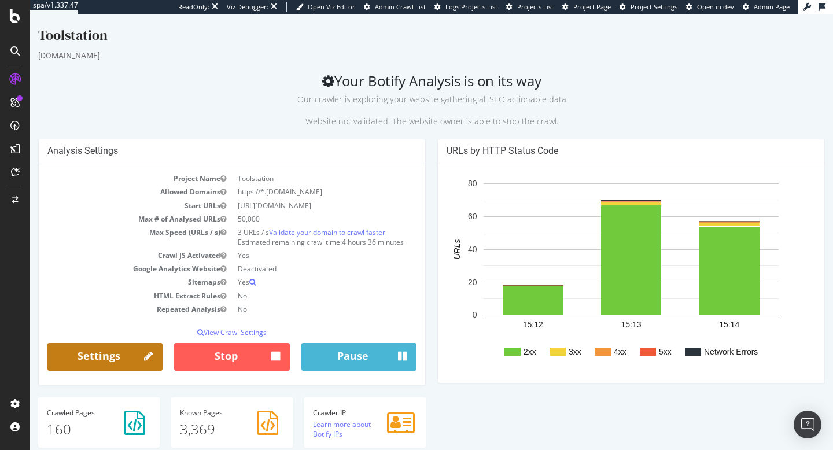
click at [136, 357] on link "Settings" at bounding box center [104, 357] width 115 height 28
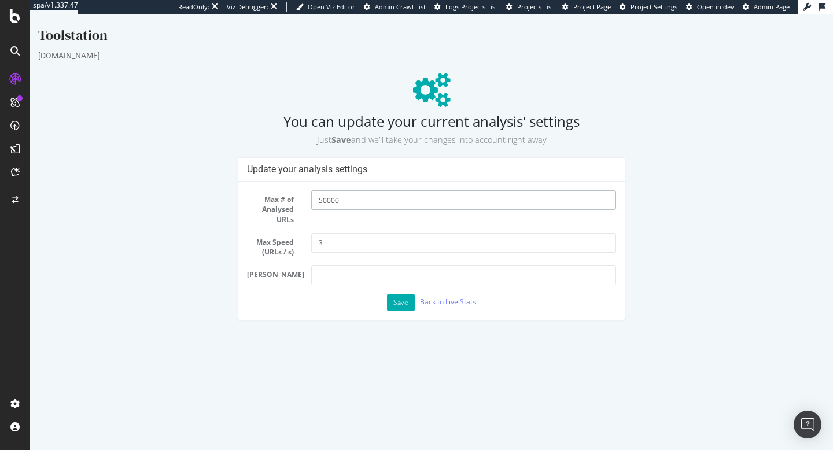
click at [344, 200] on input "50000" at bounding box center [463, 200] width 305 height 20
type input "5000000"
click at [406, 298] on button "Save" at bounding box center [401, 302] width 28 height 17
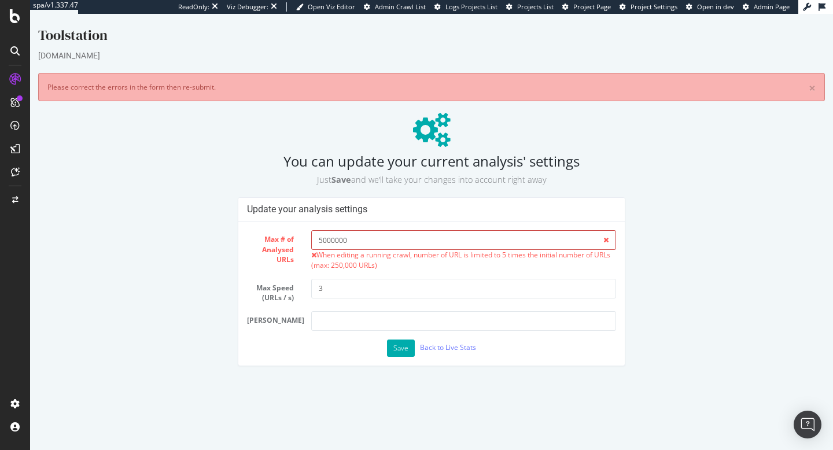
click at [366, 240] on input "5000000" at bounding box center [463, 240] width 305 height 20
drag, startPoint x: 406, startPoint y: 242, endPoint x: 253, endPoint y: 238, distance: 152.3
click at [253, 238] on div "Max # of Analysed URLs 5000000 When editing a running crawl, number of URL is l…" at bounding box center [431, 249] width 387 height 39
type input "250000"
click at [392, 349] on button "Save" at bounding box center [401, 348] width 28 height 17
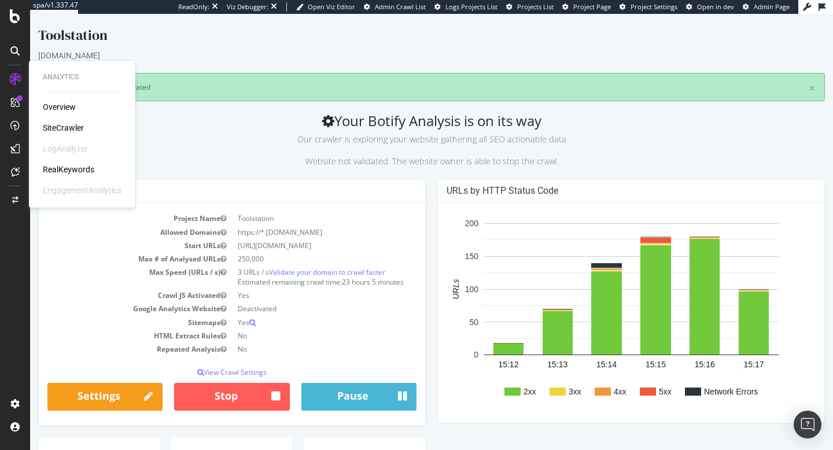
click at [76, 171] on div "RealKeywords" at bounding box center [69, 170] width 52 height 12
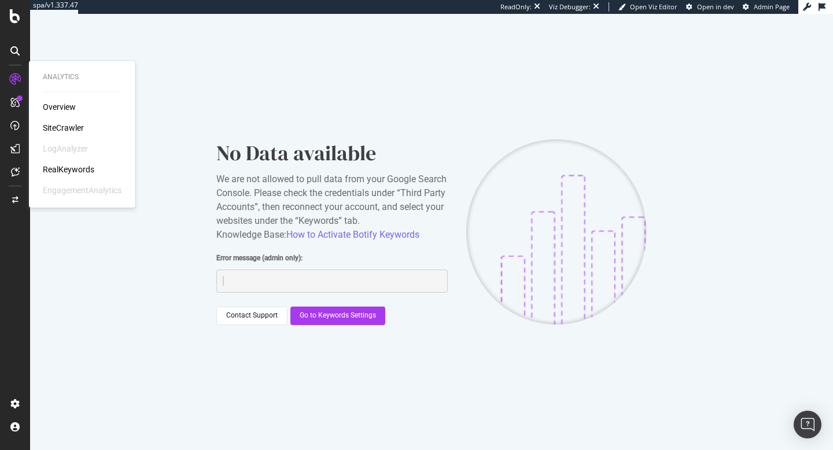
click at [56, 131] on div "SiteCrawler" at bounding box center [63, 128] width 41 height 12
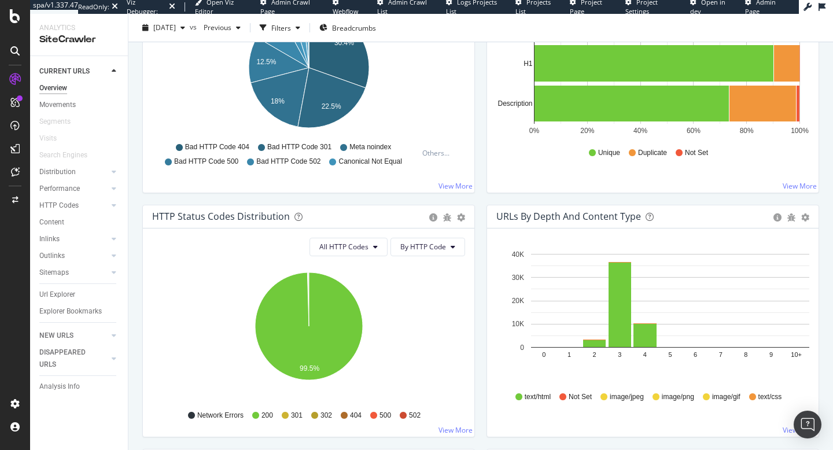
scroll to position [457, 0]
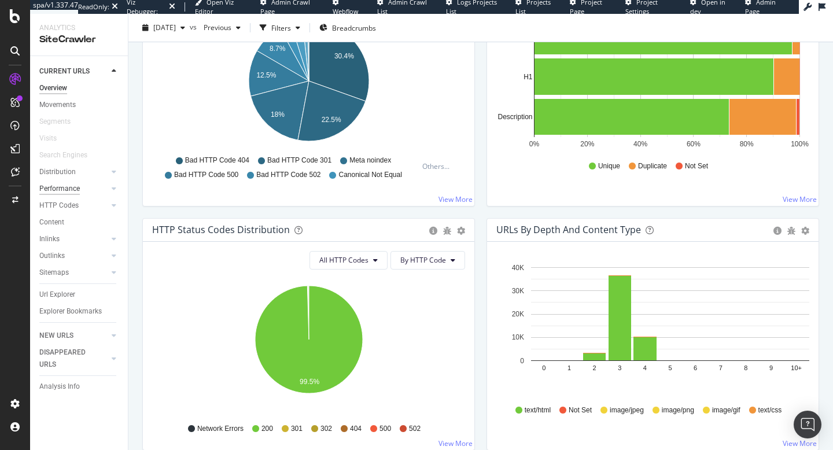
click at [49, 189] on div "Performance" at bounding box center [59, 189] width 41 height 12
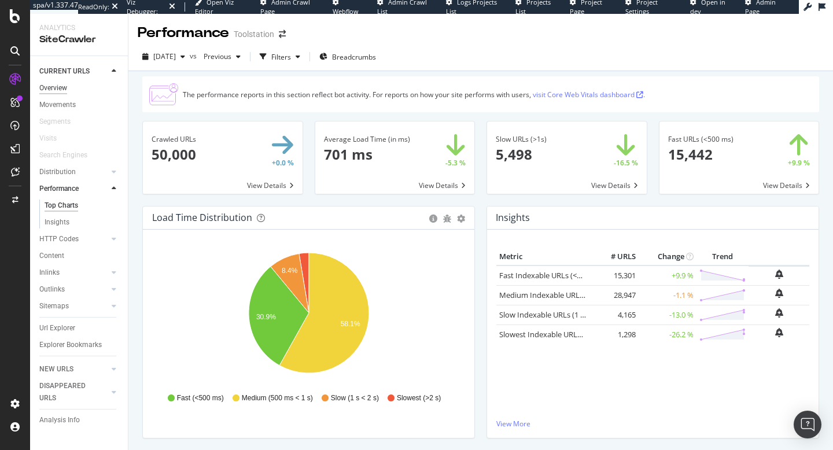
click at [63, 86] on div "Overview" at bounding box center [53, 88] width 28 height 12
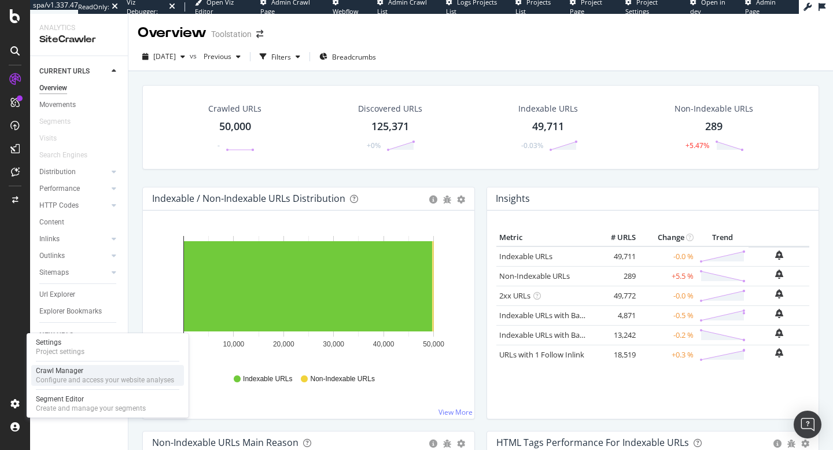
click at [96, 377] on div "Configure and access your website analyses" at bounding box center [105, 380] width 138 height 9
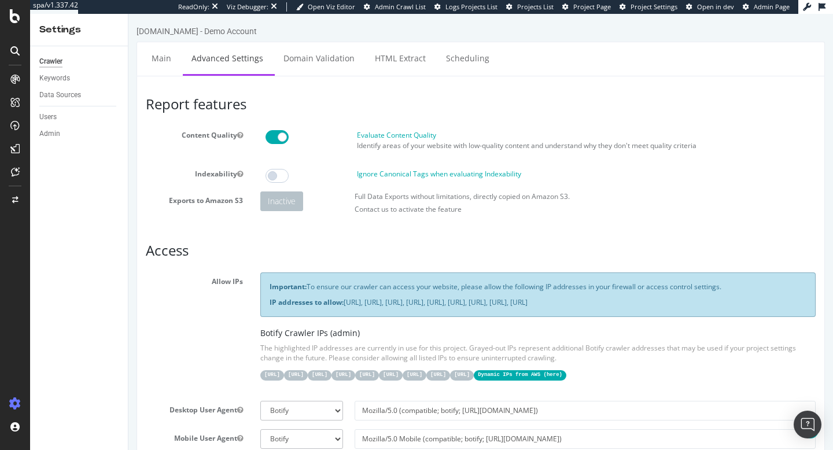
scroll to position [148, 0]
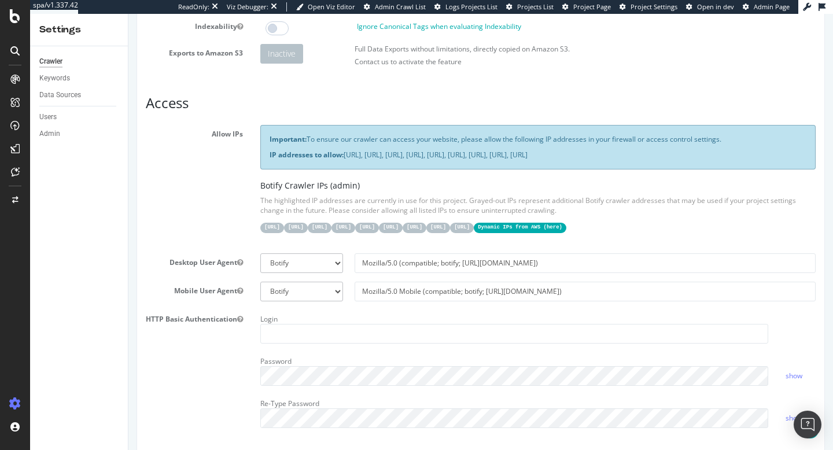
click at [193, 223] on div "Allow IPs Important: To ensure our crawler can access your website, please allo…" at bounding box center [481, 184] width 688 height 119
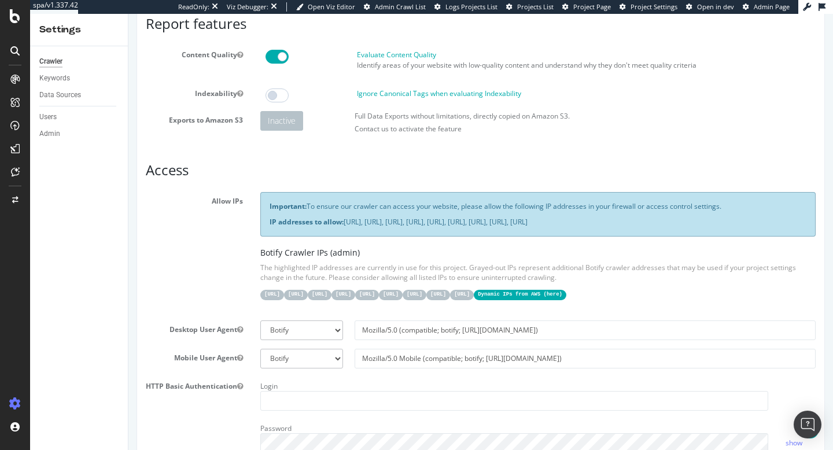
scroll to position [0, 0]
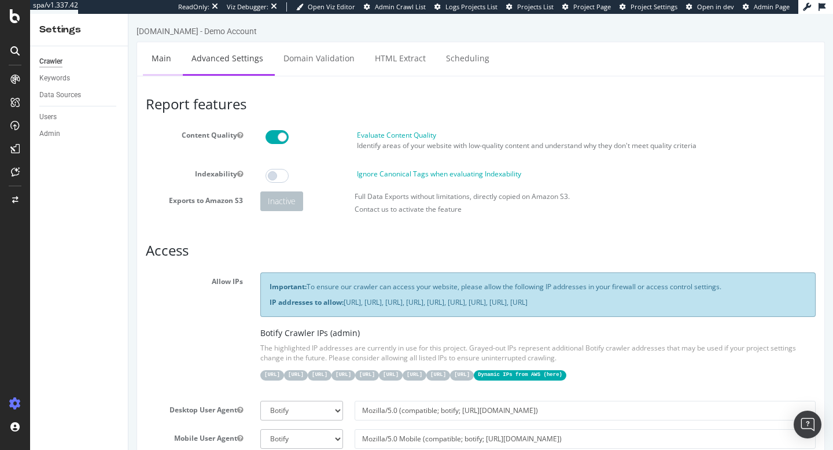
click at [167, 56] on link "Main" at bounding box center [161, 58] width 37 height 32
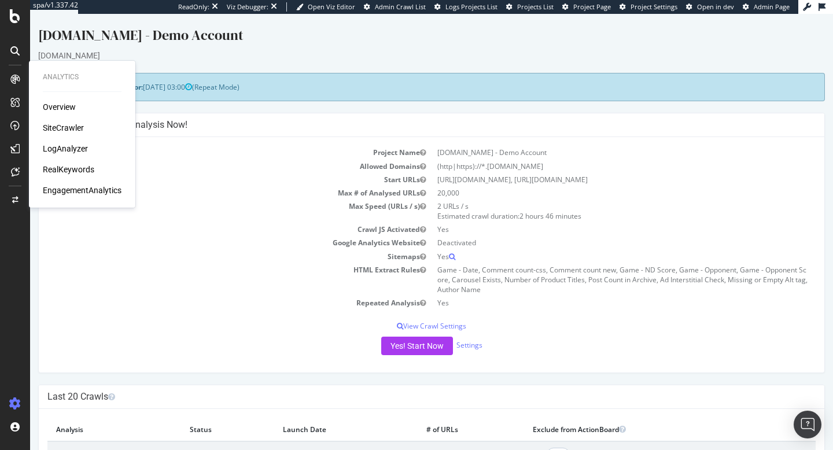
click at [49, 129] on div "SiteCrawler" at bounding box center [63, 128] width 41 height 12
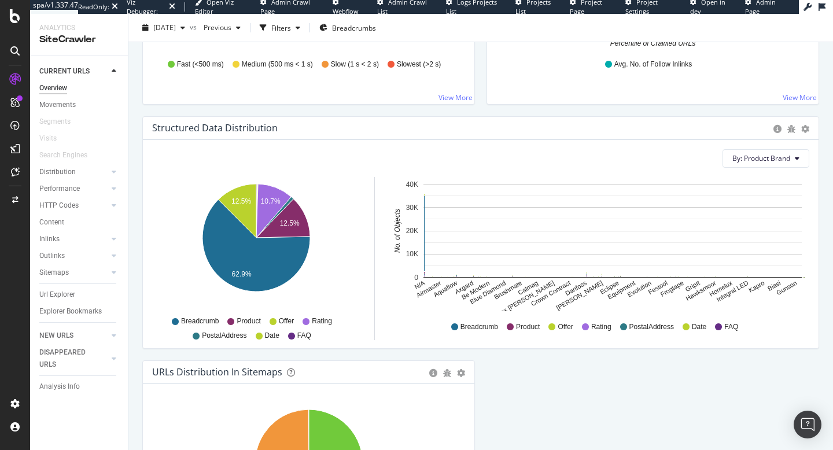
scroll to position [988, 0]
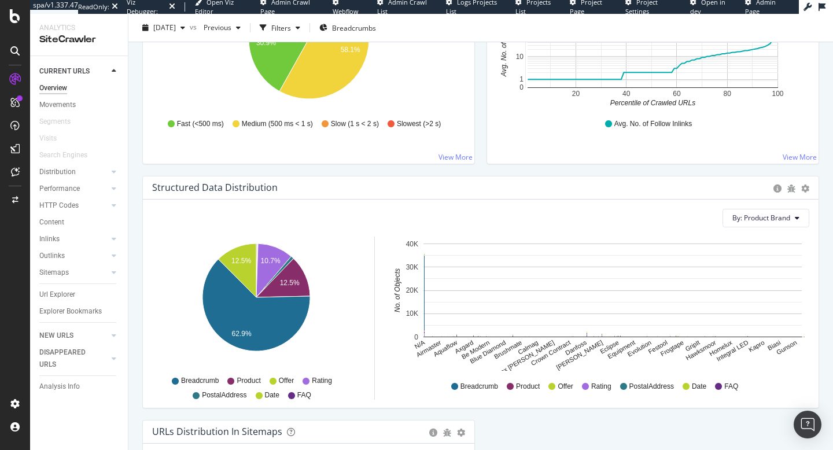
click at [229, 167] on div "Load Time Distribution Pie Table Export as CSV Add to Custom Report Hold CMD (⌘…" at bounding box center [309, 54] width 344 height 244
click at [80, 175] on link "Distribution" at bounding box center [73, 172] width 69 height 12
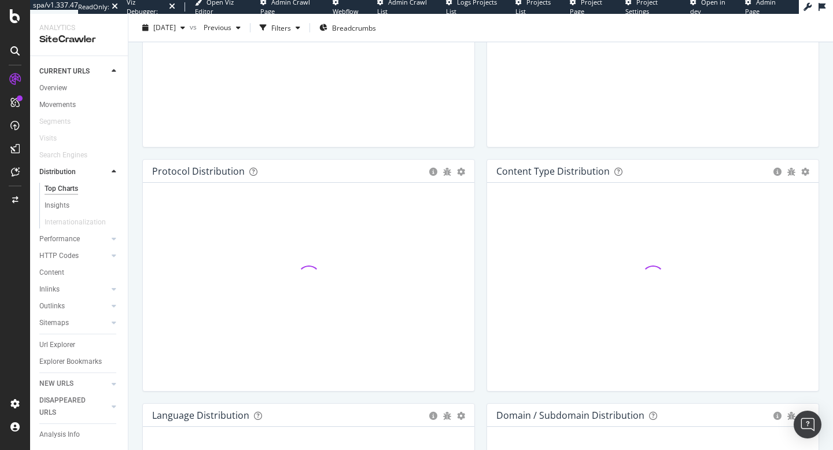
scroll to position [988, 0]
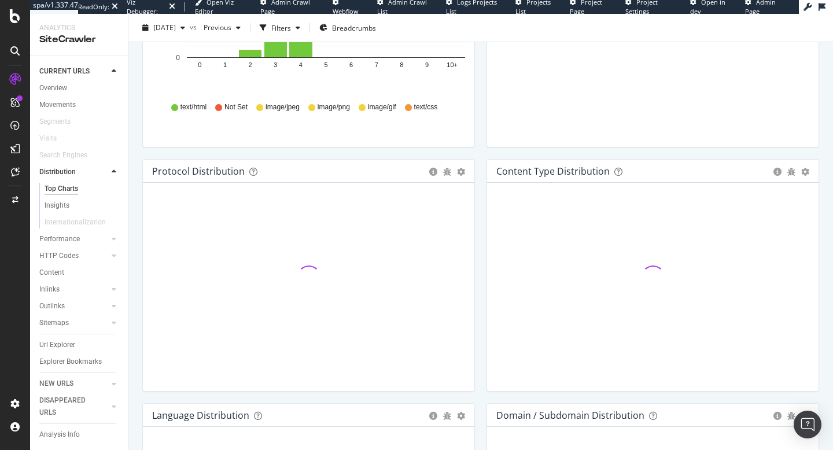
click at [80, 175] on link "Distribution" at bounding box center [73, 172] width 69 height 12
click at [119, 172] on div at bounding box center [114, 172] width 12 height 12
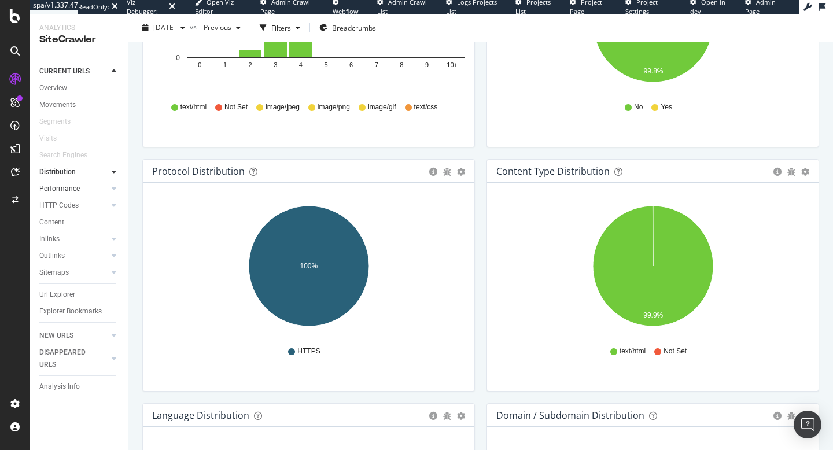
click at [80, 189] on link "Performance" at bounding box center [73, 189] width 69 height 12
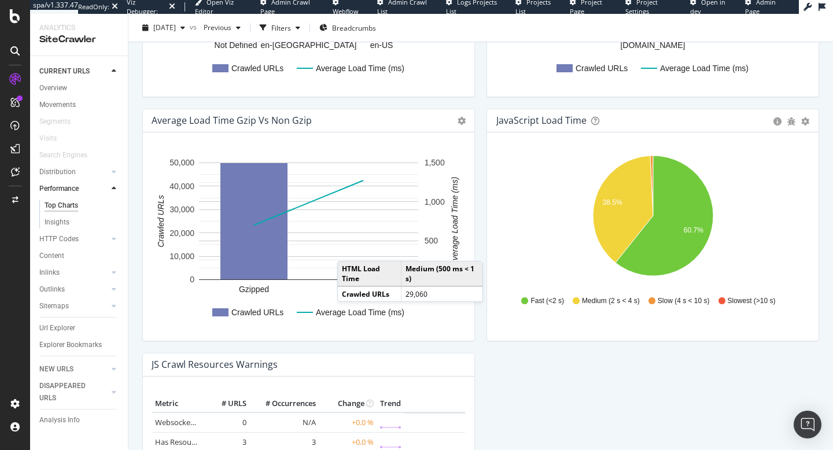
scroll to position [828, 0]
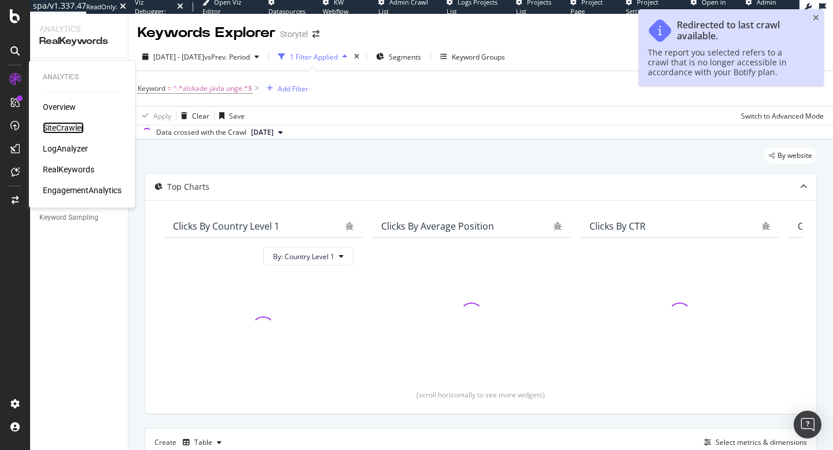
click at [72, 128] on div "SiteCrawler" at bounding box center [63, 128] width 41 height 12
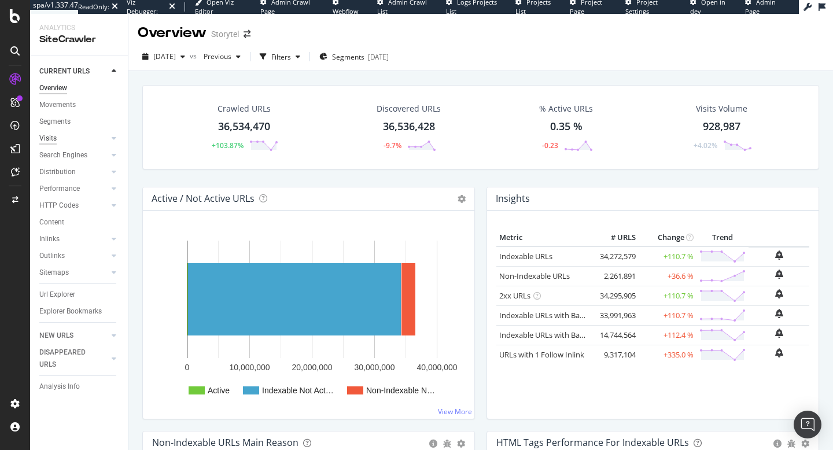
click at [56, 139] on div "Visits" at bounding box center [47, 139] width 17 height 12
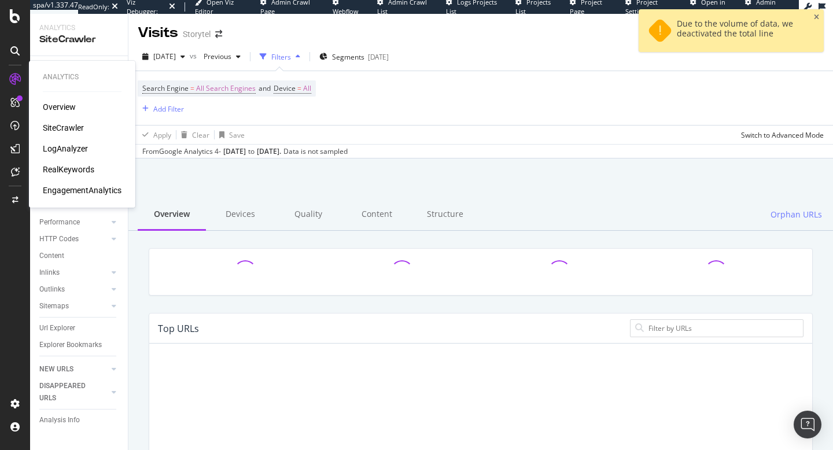
click at [61, 190] on div "EngagementAnalytics" at bounding box center [82, 191] width 79 height 12
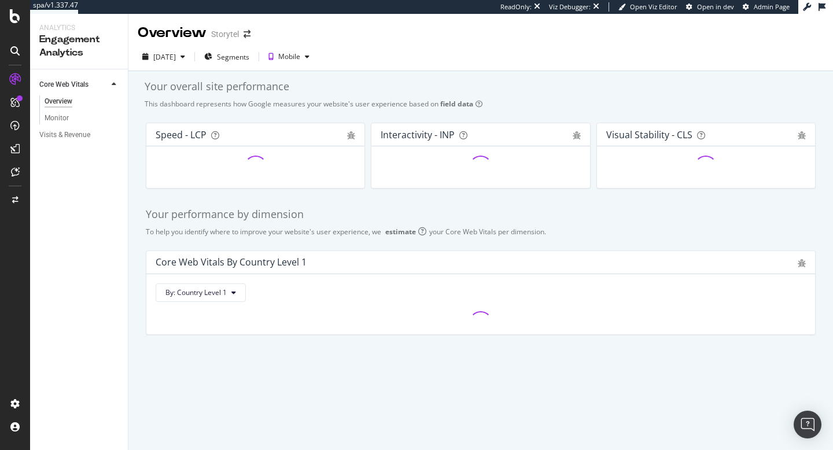
click at [67, 142] on div "Visits & Revenue" at bounding box center [83, 135] width 89 height 17
click at [67, 139] on div "Visits & Revenue" at bounding box center [64, 135] width 51 height 12
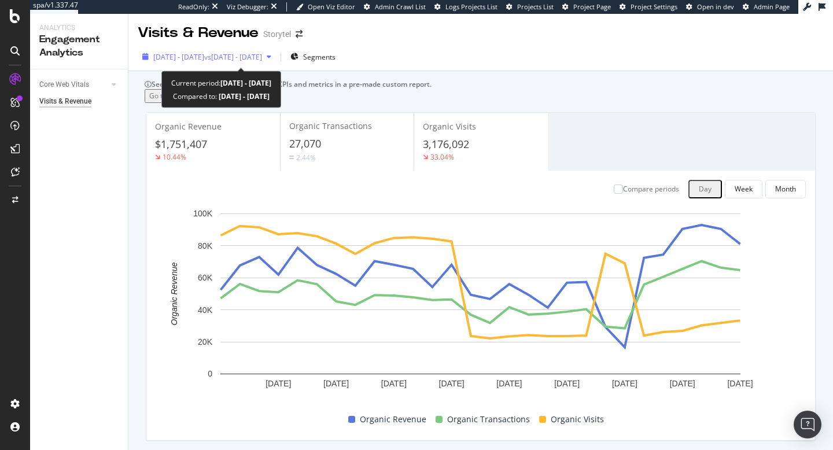
click at [204, 60] on span "2025 Aug. 30th - Sep. 26th" at bounding box center [178, 57] width 51 height 10
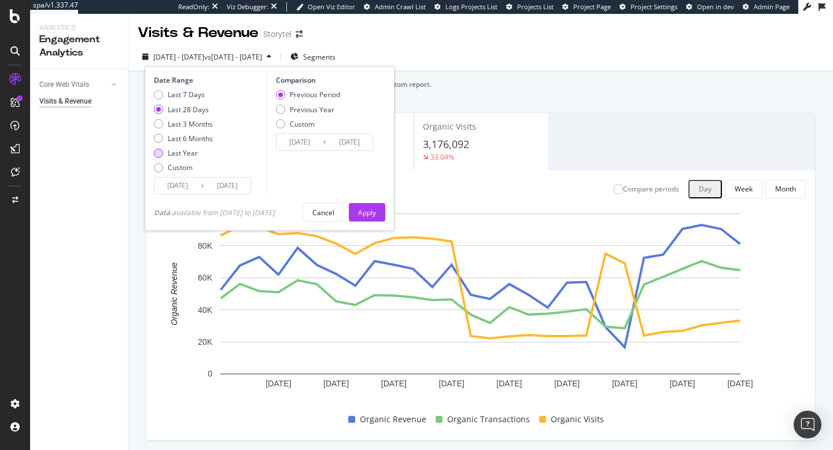
click at [186, 157] on div "Last Year" at bounding box center [183, 153] width 30 height 10
type input "2024/09/27"
type input "2023/09/28"
type input "2024/09/26"
click at [367, 207] on div "Apply" at bounding box center [367, 212] width 18 height 17
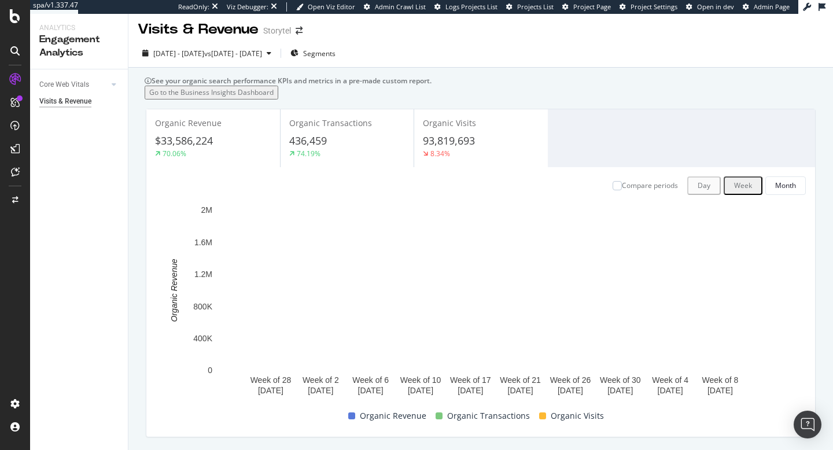
scroll to position [5, 0]
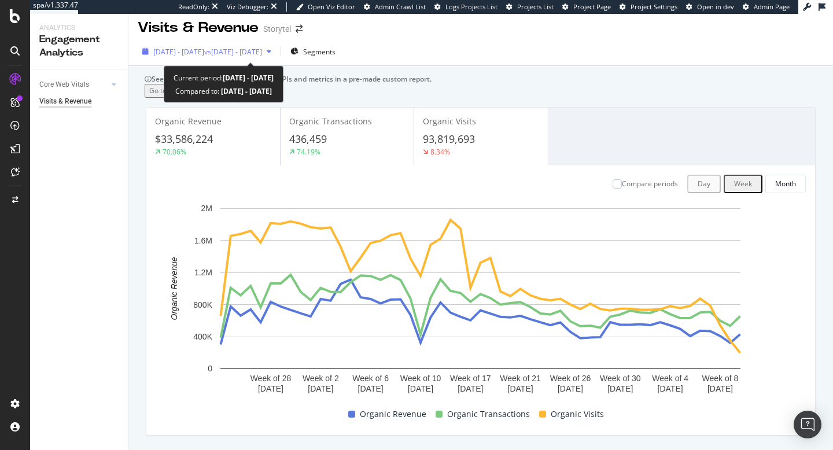
click at [271, 52] on icon "button" at bounding box center [269, 51] width 5 height 7
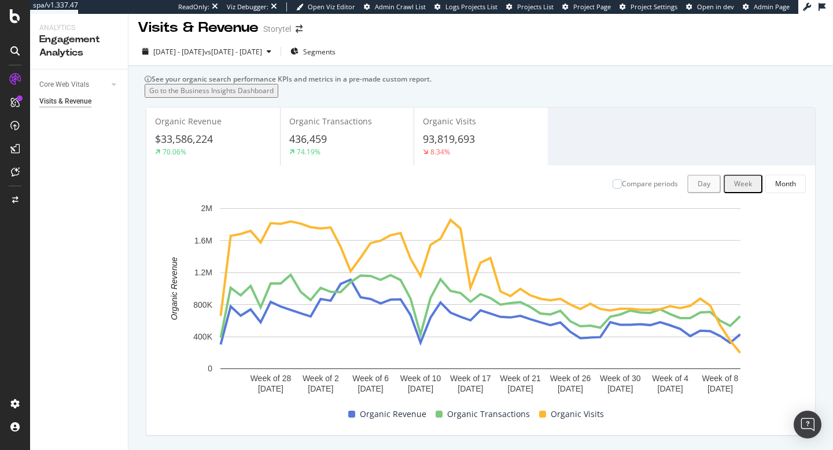
click at [542, 47] on div "2024 Sep. 27th - 2025 Sep. 26th vs 2023 Sep. 28th - 2024 Sep. 26th Segments" at bounding box center [480, 53] width 705 height 23
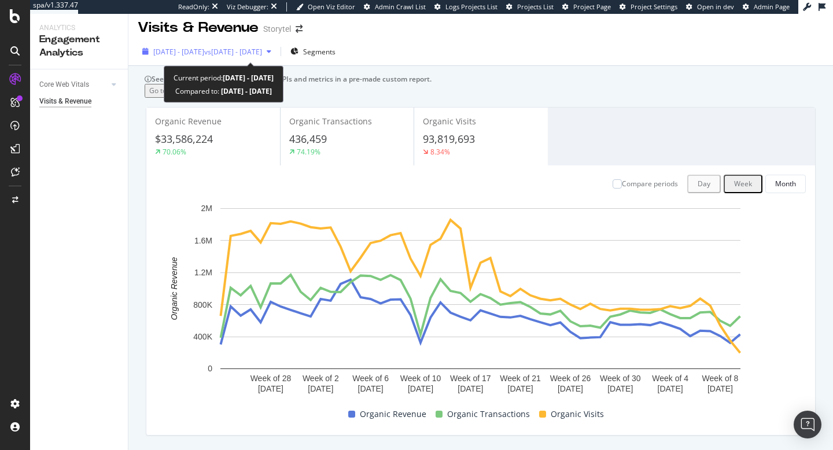
click at [262, 51] on span "vs 2023 Sep. 28th - 2024 Sep. 26th" at bounding box center [233, 52] width 58 height 10
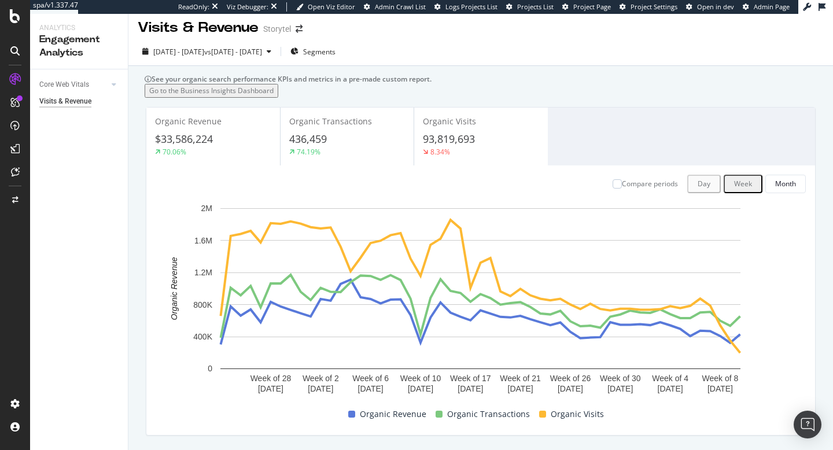
click at [613, 18] on div "Visits & Revenue Storytel" at bounding box center [480, 23] width 705 height 29
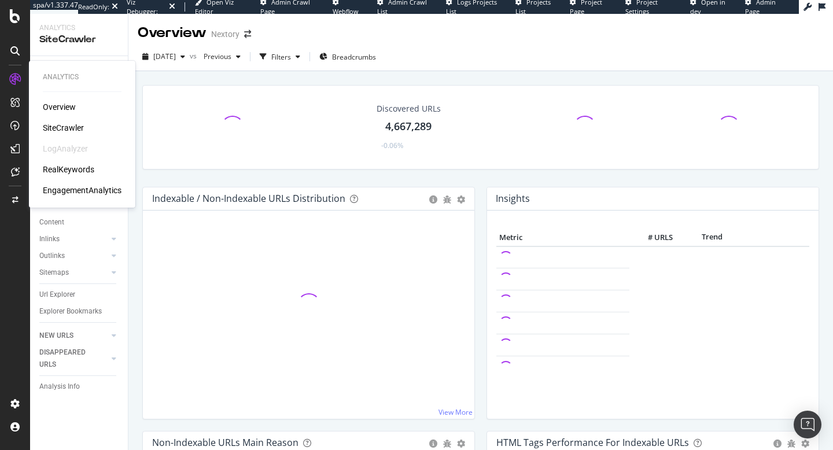
click at [60, 131] on div "SiteCrawler" at bounding box center [63, 128] width 41 height 12
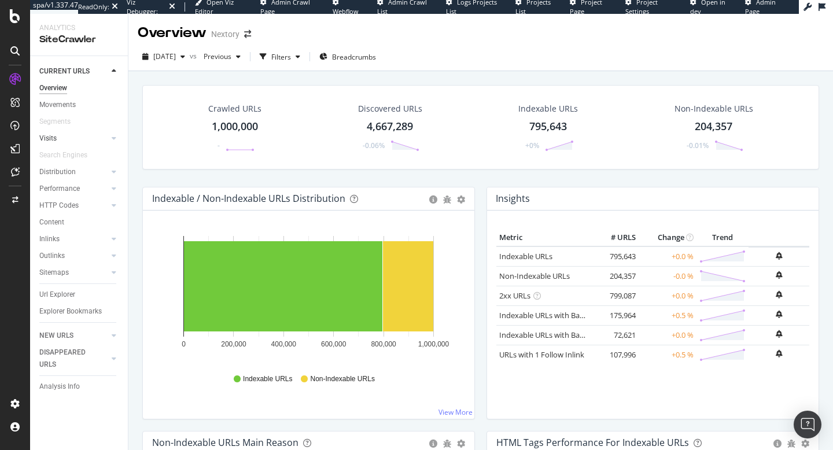
click at [58, 136] on link "Visits" at bounding box center [73, 139] width 69 height 12
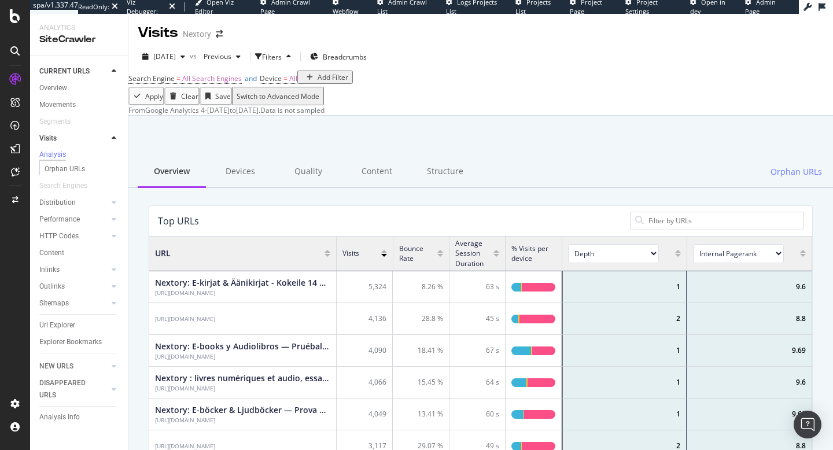
scroll to position [347, 663]
click at [52, 87] on div "Overview" at bounding box center [53, 88] width 28 height 12
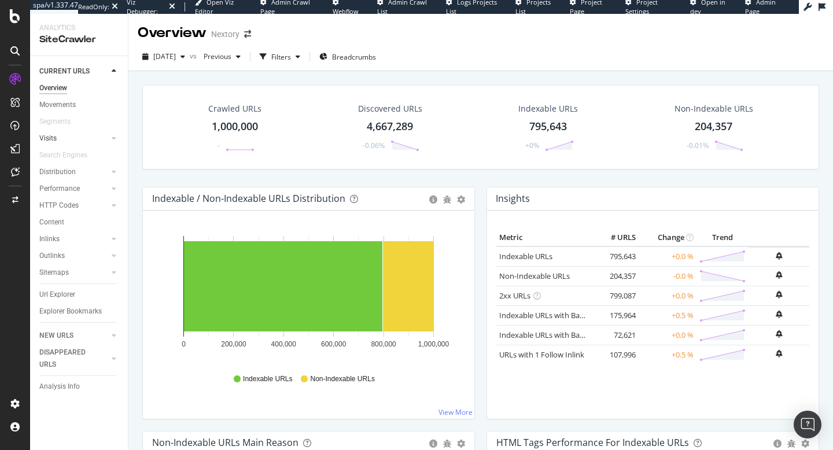
click at [60, 136] on link "Visits" at bounding box center [73, 139] width 69 height 12
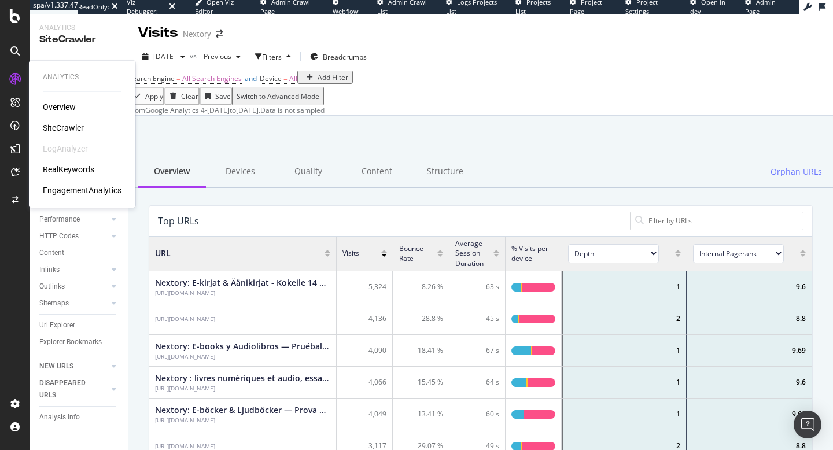
click at [64, 188] on div "EngagementAnalytics" at bounding box center [82, 191] width 79 height 12
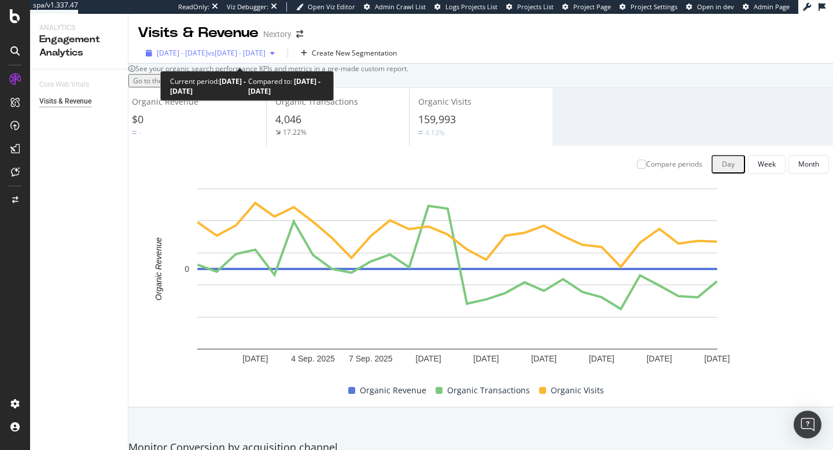
click at [240, 57] on span "vs [DATE] - [DATE]" at bounding box center [237, 53] width 58 height 10
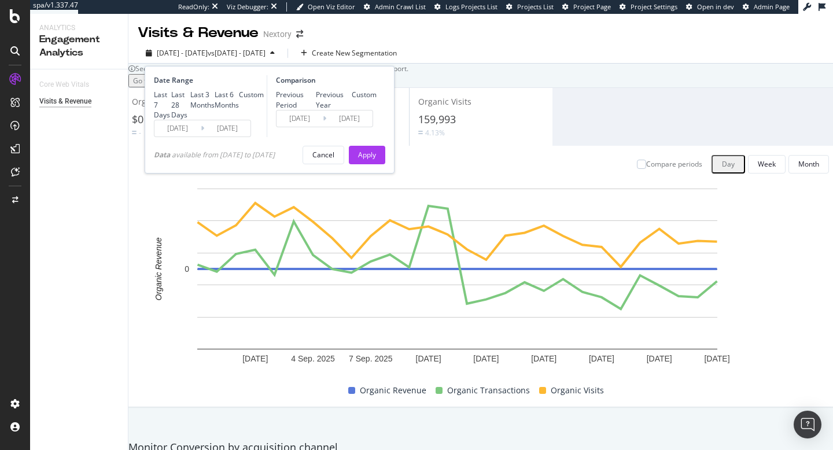
click at [215, 109] on div "Last 6 Months" at bounding box center [227, 100] width 24 height 20
type input "[DATE]"
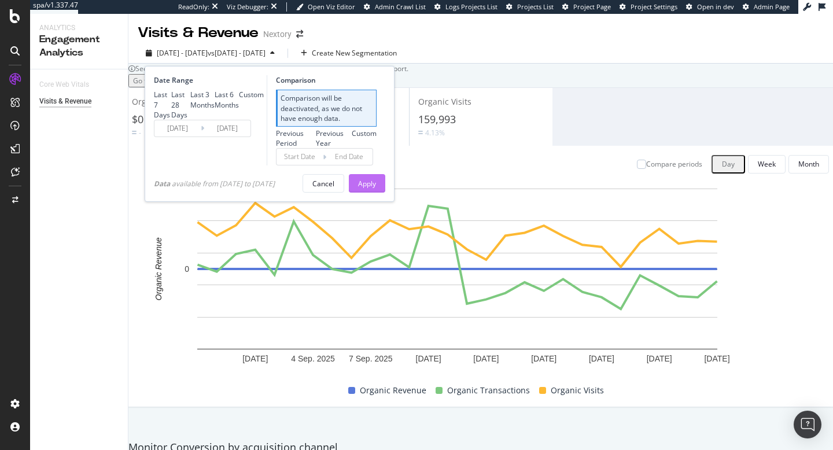
click at [373, 189] on div "Apply" at bounding box center [367, 184] width 18 height 10
